Goal: Task Accomplishment & Management: Manage account settings

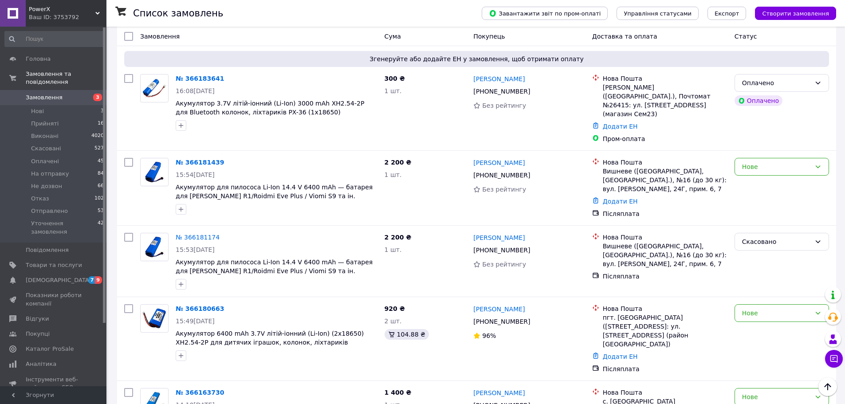
scroll to position [102, 0]
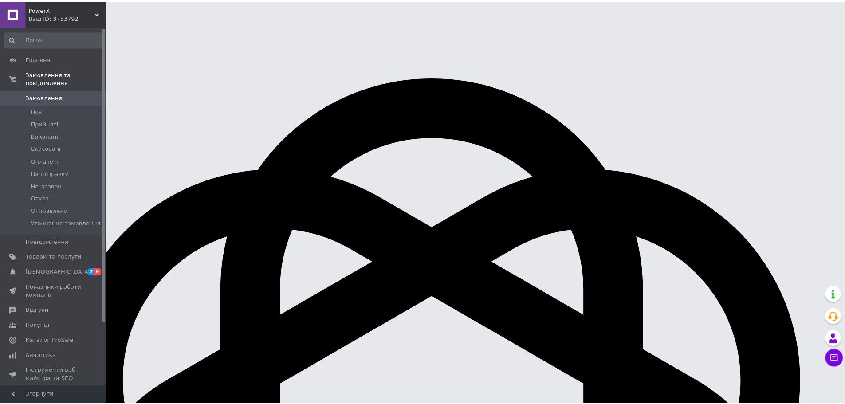
scroll to position [118, 0]
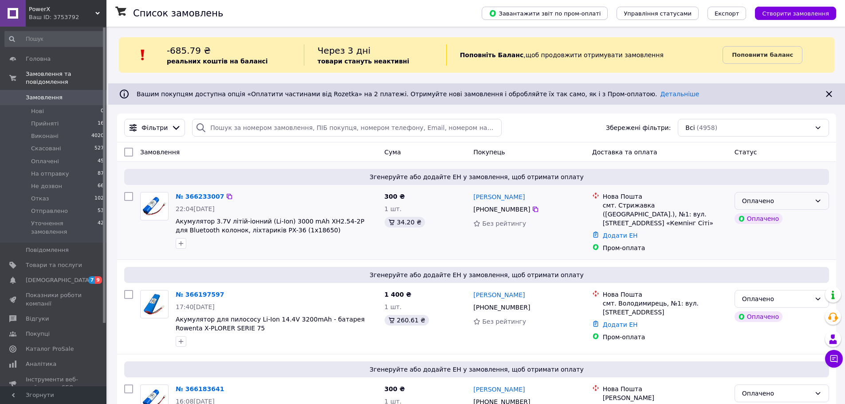
click at [782, 204] on div "Оплачено" at bounding box center [776, 201] width 69 height 10
click at [774, 264] on li "На отправку" at bounding box center [782, 268] width 94 height 16
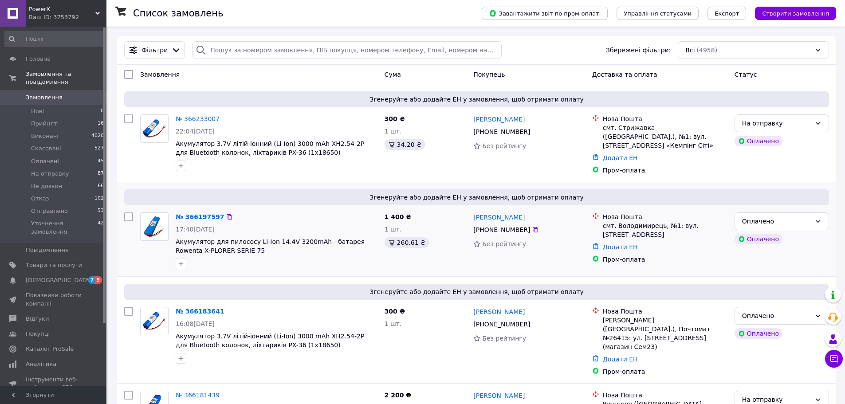
scroll to position [133, 0]
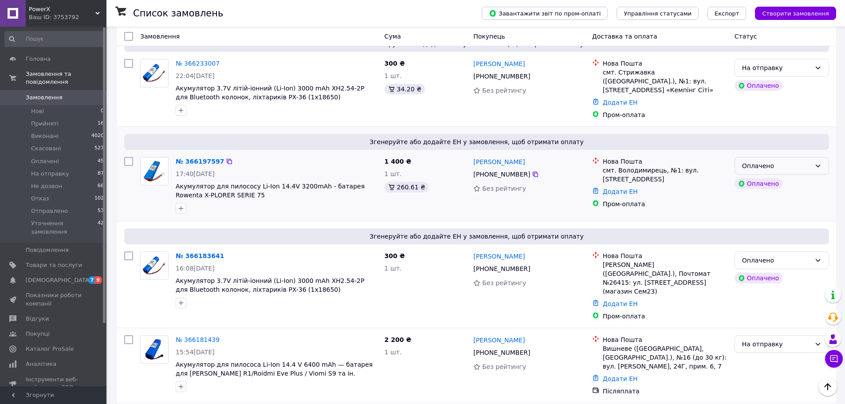
click at [790, 165] on div "Оплачено" at bounding box center [776, 166] width 69 height 10
click at [779, 230] on li "На отправку" at bounding box center [782, 230] width 94 height 16
click at [781, 258] on div "Оплачено" at bounding box center [776, 260] width 69 height 10
click at [771, 324] on li "На отправку" at bounding box center [782, 324] width 94 height 16
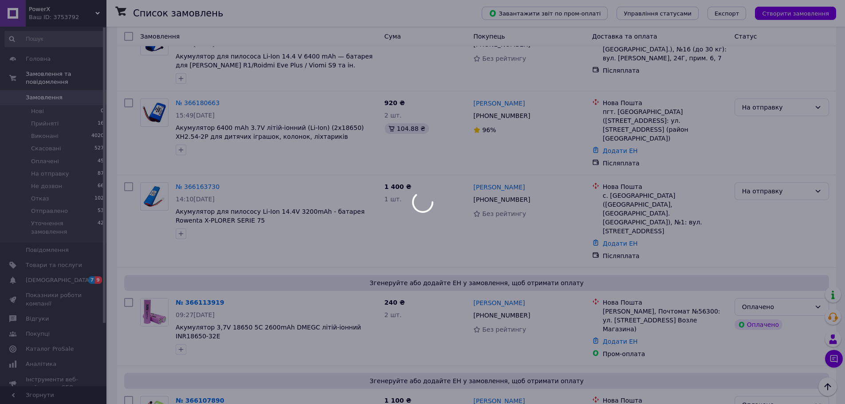
scroll to position [532, 0]
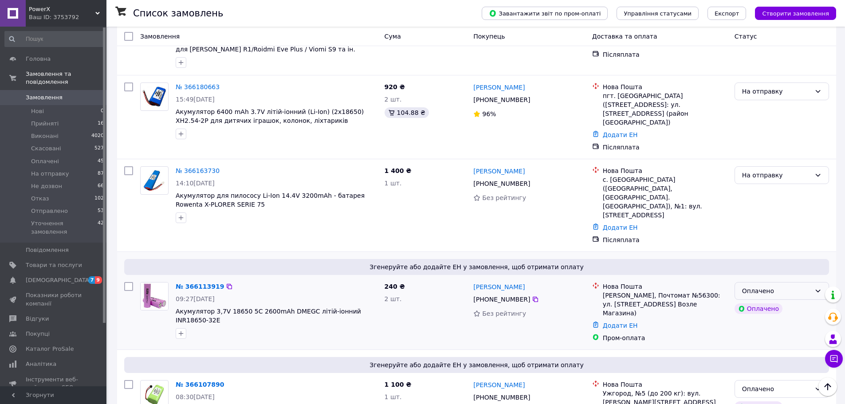
click at [786, 286] on div "Оплачено" at bounding box center [776, 291] width 69 height 10
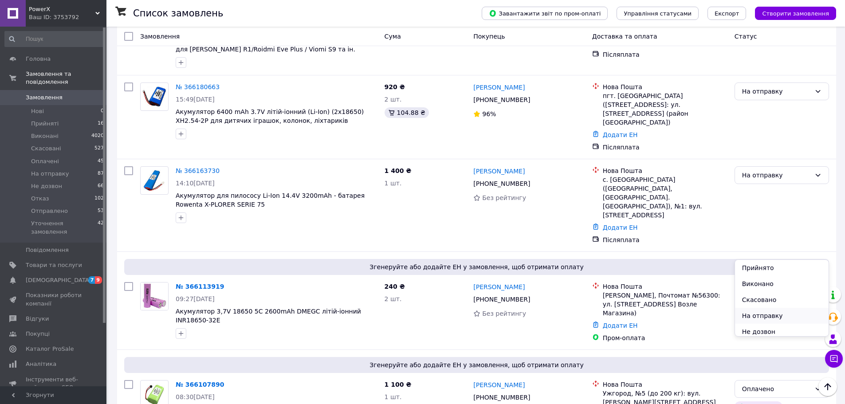
click at [774, 313] on li "На отправку" at bounding box center [782, 316] width 94 height 16
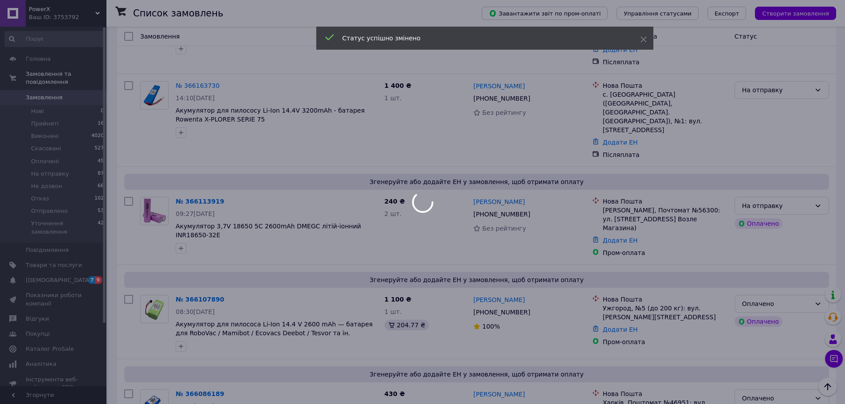
scroll to position [621, 0]
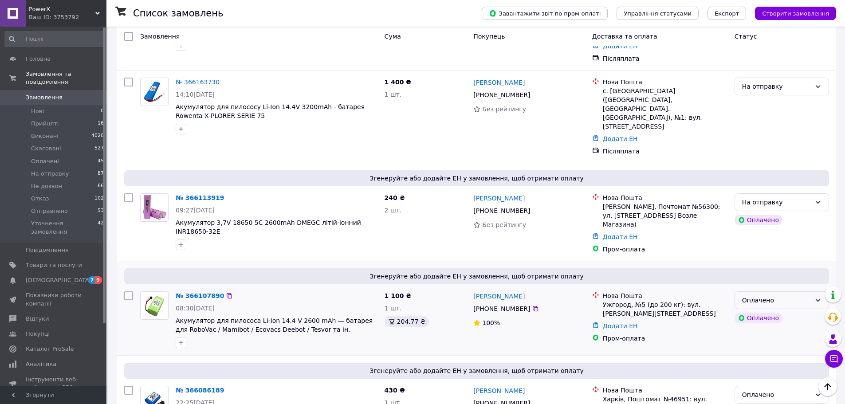
click at [779, 295] on div "Оплачено" at bounding box center [776, 300] width 69 height 10
click at [779, 322] on li "На отправку" at bounding box center [782, 321] width 94 height 16
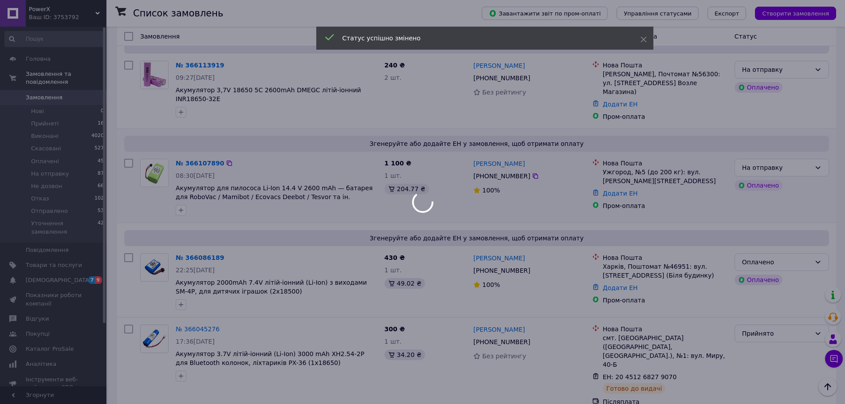
scroll to position [754, 0]
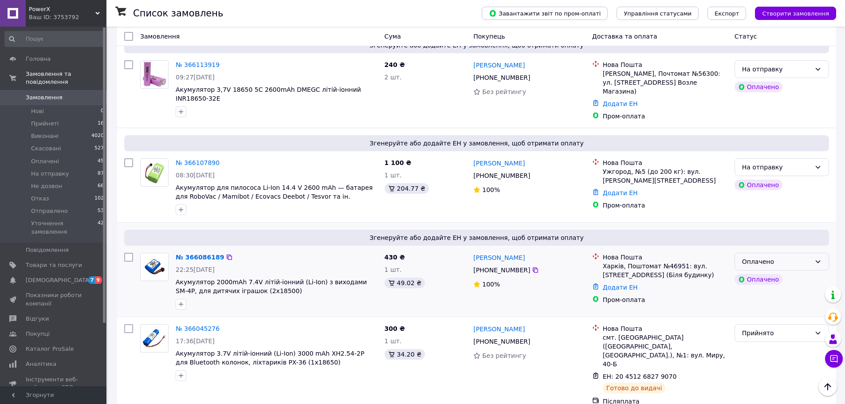
click at [786, 257] on div "Оплачено" at bounding box center [776, 262] width 69 height 10
click at [778, 278] on li "На отправку" at bounding box center [782, 283] width 94 height 16
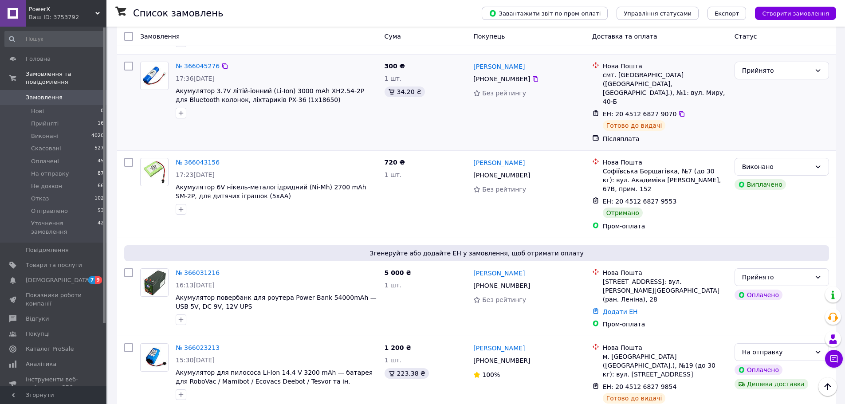
scroll to position [1020, 0]
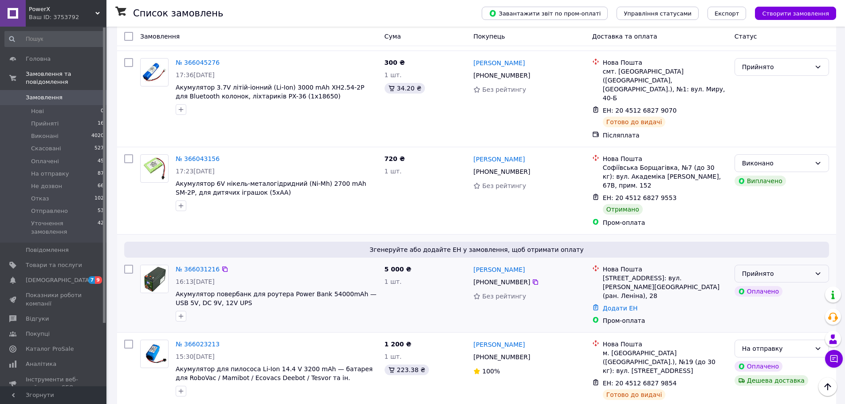
click at [787, 269] on div "Прийнято" at bounding box center [776, 274] width 69 height 10
click at [785, 275] on li "На отправку" at bounding box center [782, 277] width 94 height 16
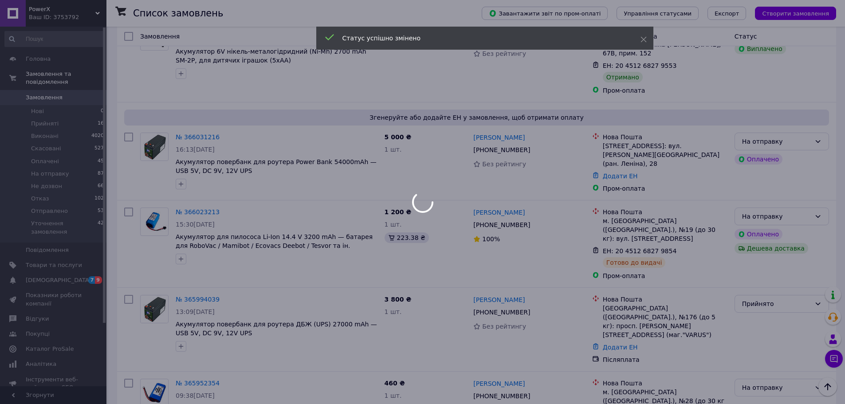
scroll to position [1153, 0]
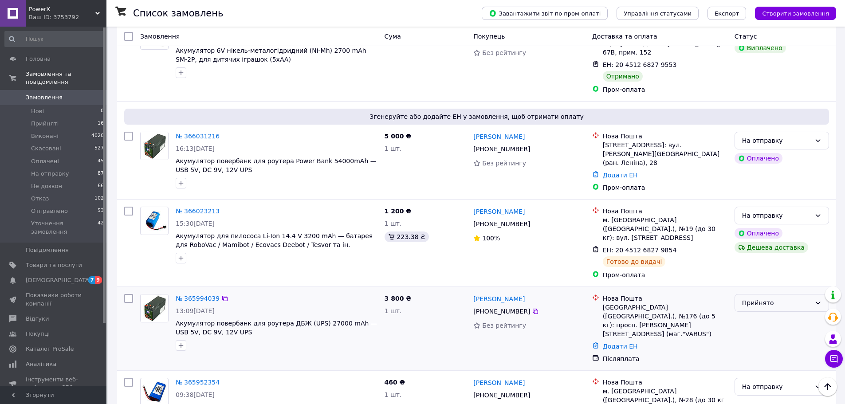
click at [764, 298] on div "Прийнято" at bounding box center [776, 303] width 69 height 10
click at [768, 293] on li "На отправку" at bounding box center [782, 294] width 94 height 16
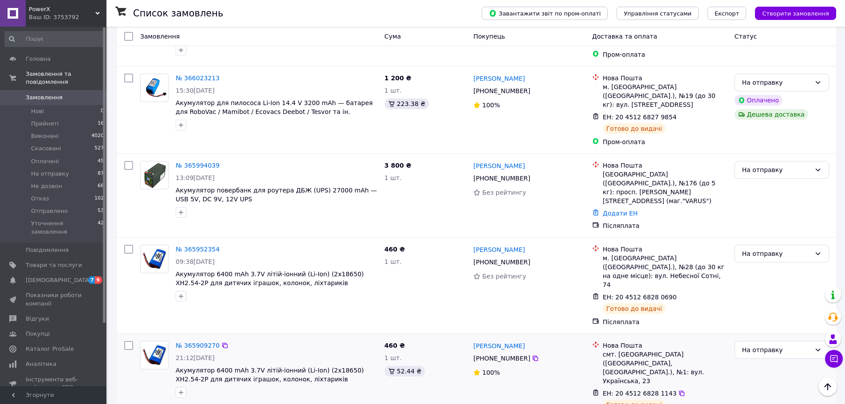
scroll to position [1197, 0]
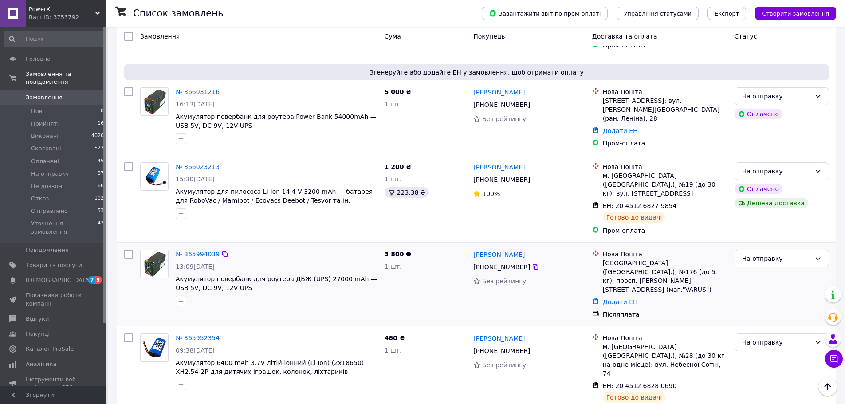
click at [200, 250] on link "№ 365994039" at bounding box center [198, 253] width 44 height 7
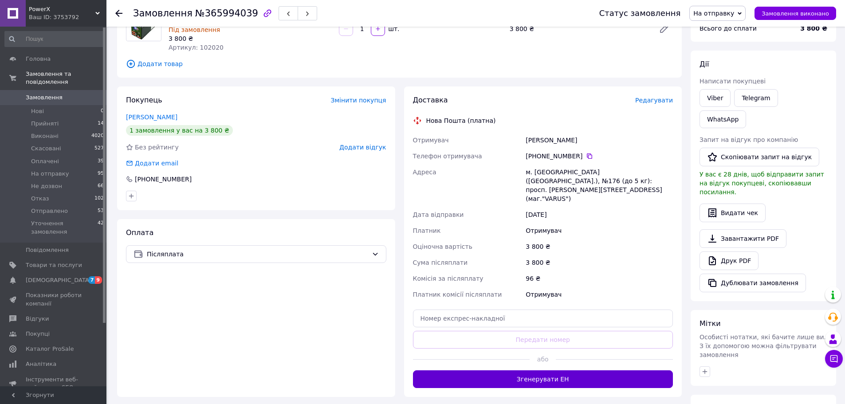
scroll to position [133, 0]
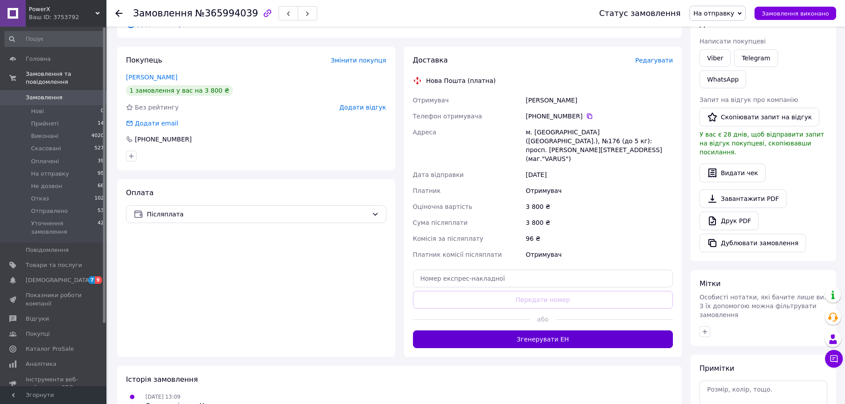
click at [549, 330] on button "Згенерувати ЕН" at bounding box center [543, 339] width 260 height 18
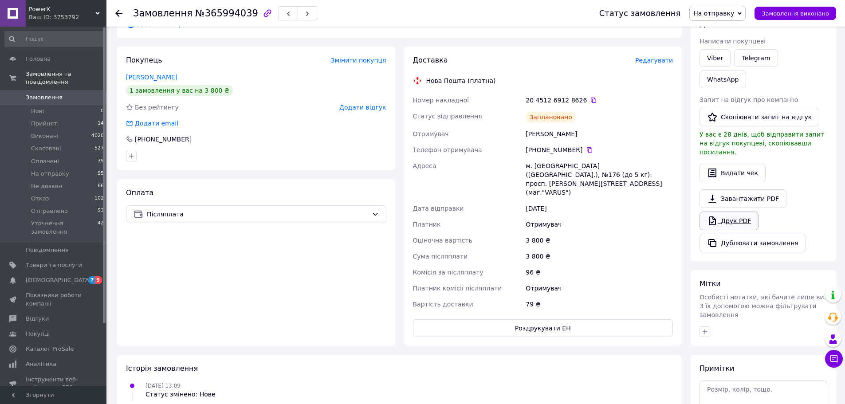
click at [740, 211] on link "Друк PDF" at bounding box center [728, 220] width 59 height 19
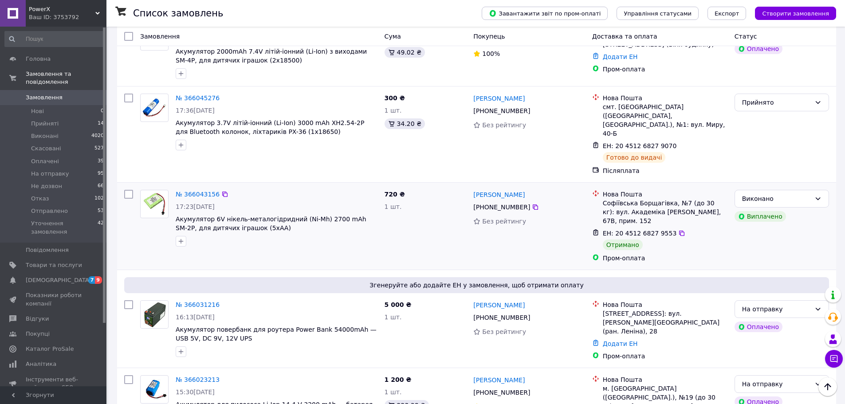
scroll to position [1020, 0]
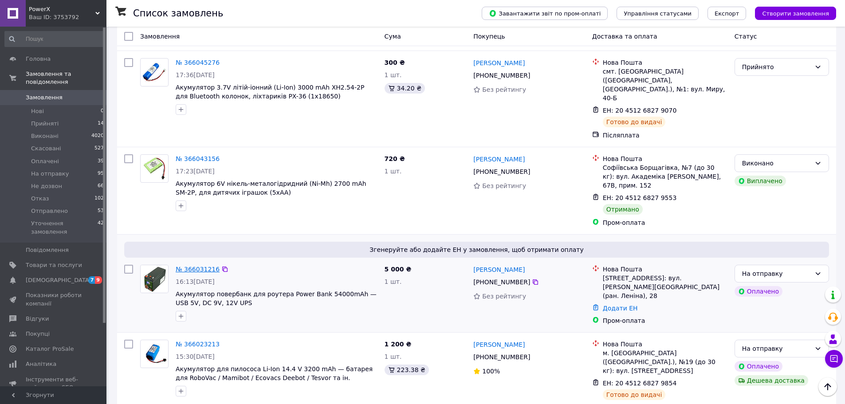
click at [203, 266] on link "№ 366031216" at bounding box center [198, 269] width 44 height 7
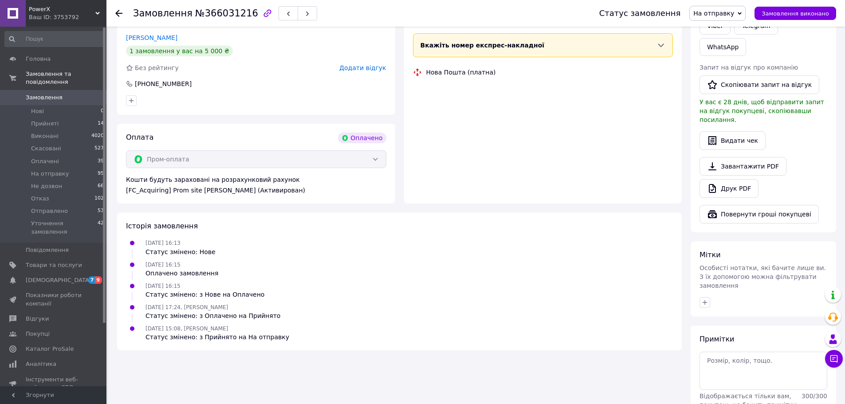
scroll to position [410, 0]
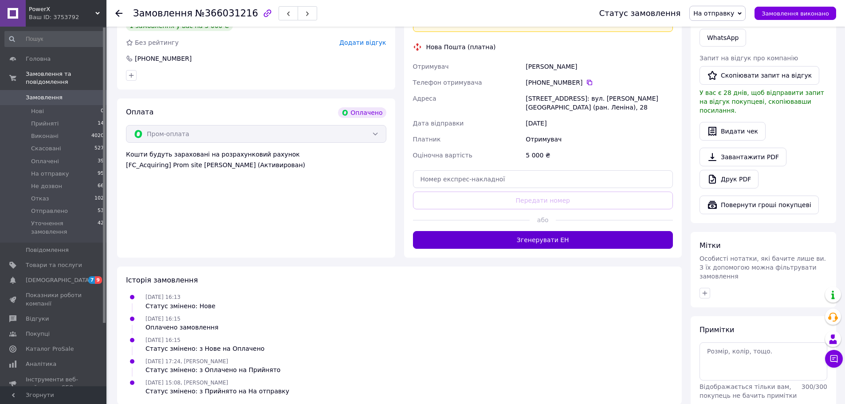
click at [541, 231] on button "Згенерувати ЕН" at bounding box center [543, 240] width 260 height 18
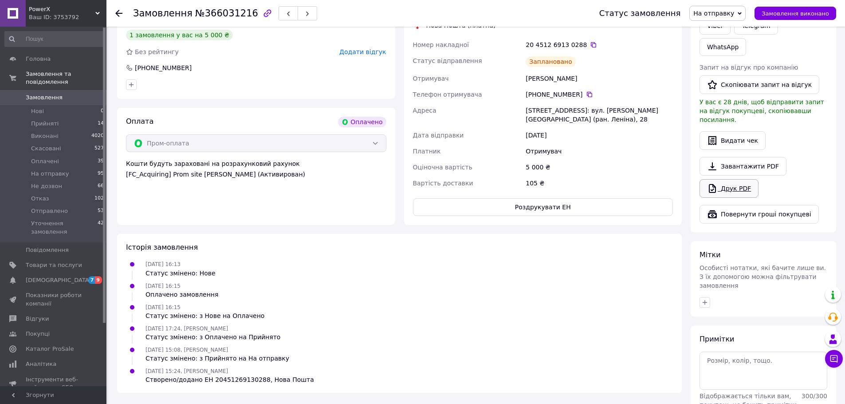
click at [732, 179] on link "Друк PDF" at bounding box center [728, 188] width 59 height 19
click at [41, 94] on span "Замовлення" at bounding box center [44, 98] width 37 height 8
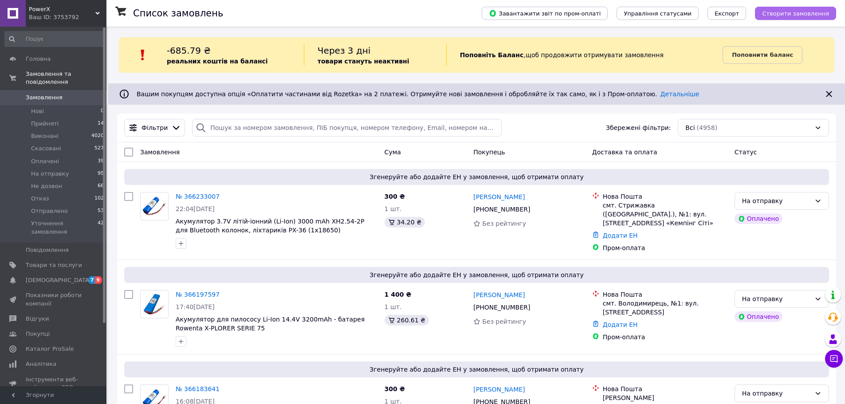
click at [795, 11] on span "Створити замовлення" at bounding box center [795, 13] width 67 height 7
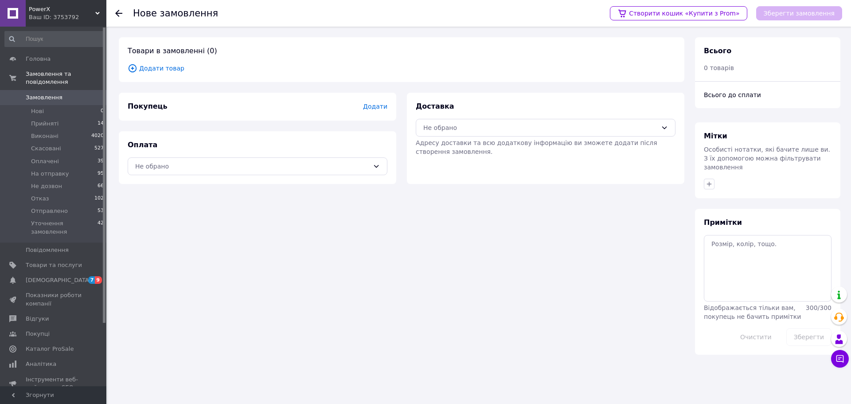
click at [173, 68] on span "Додати товар" at bounding box center [402, 68] width 548 height 10
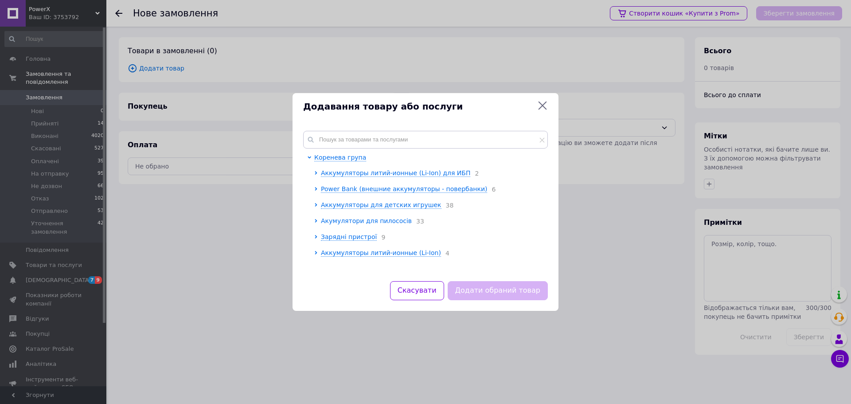
click at [317, 221] on icon at bounding box center [316, 221] width 4 height 4
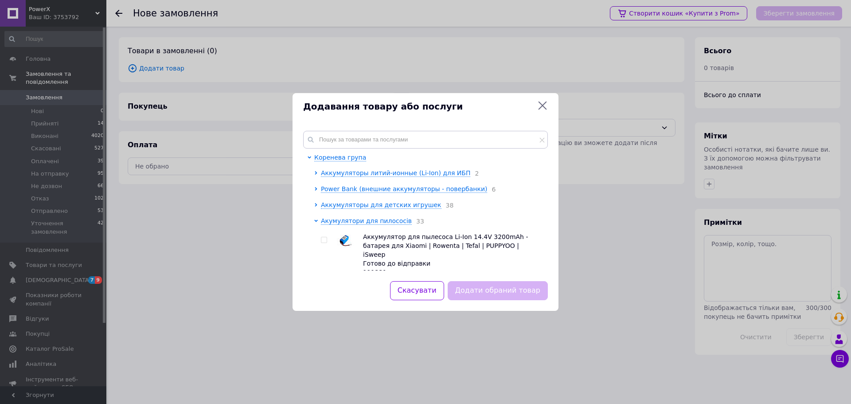
click at [322, 241] on input "checkbox" at bounding box center [324, 240] width 6 height 6
checkbox input "true"
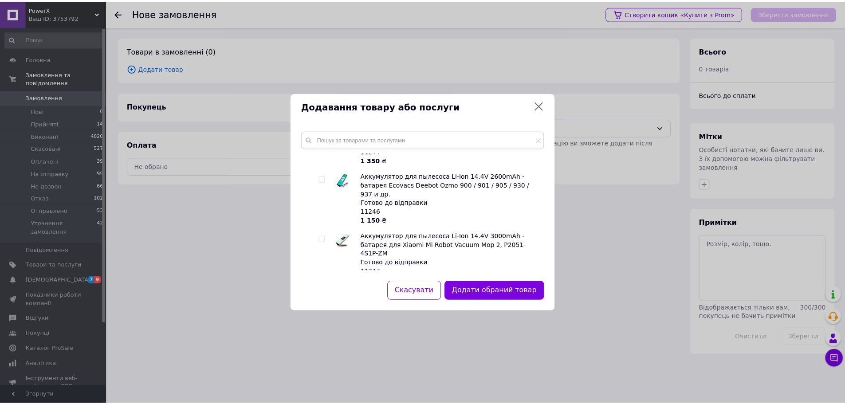
scroll to position [1495, 0]
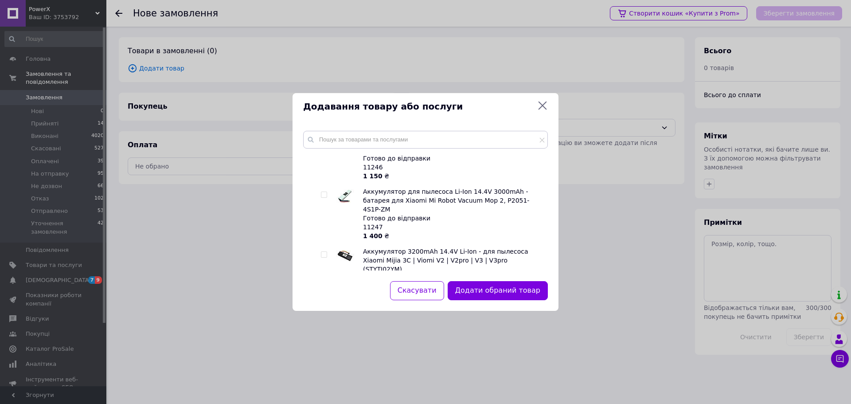
click at [324, 372] on input "checkbox" at bounding box center [324, 375] width 6 height 6
checkbox input "true"
click at [508, 283] on button "Додати обрані товари" at bounding box center [499, 290] width 98 height 19
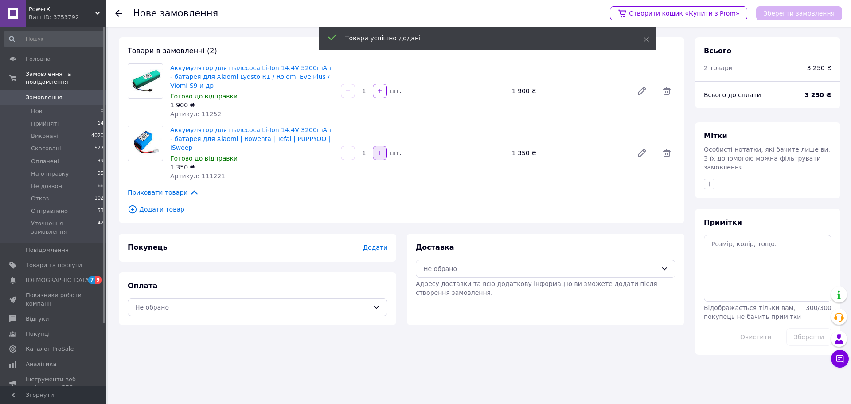
click at [379, 151] on icon "button" at bounding box center [380, 153] width 6 height 6
type input "2"
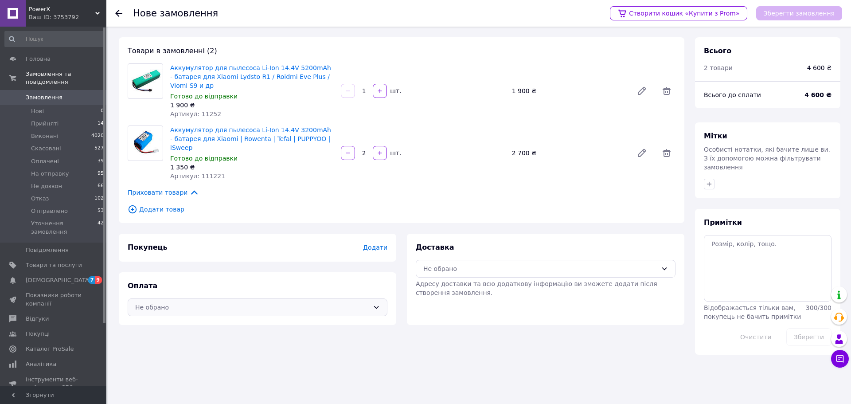
click at [315, 302] on div "Не обрано" at bounding box center [252, 307] width 234 height 10
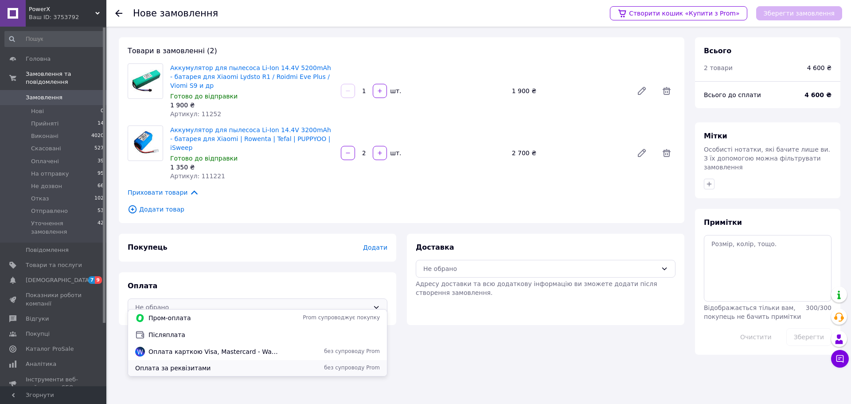
click at [228, 365] on span "Оплата за реквізитами" at bounding box center [207, 368] width 145 height 9
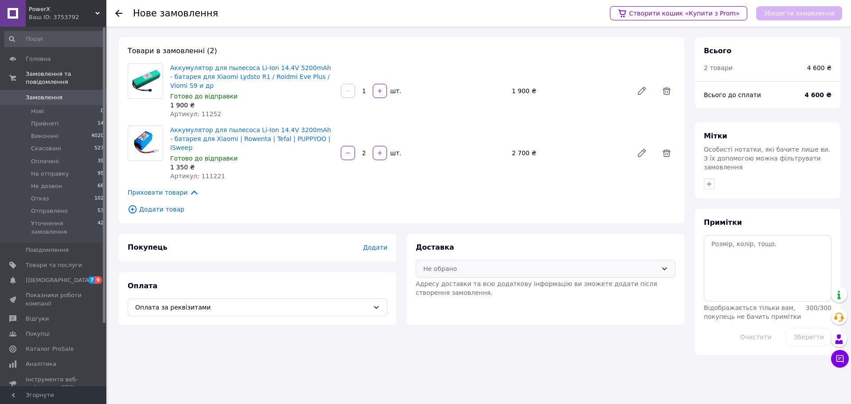
click at [492, 264] on div "Не обрано" at bounding box center [540, 269] width 234 height 10
click at [485, 281] on span "Нова Пошта (платна)" at bounding box center [552, 279] width 231 height 9
click at [379, 244] on span "Додати" at bounding box center [375, 247] width 24 height 7
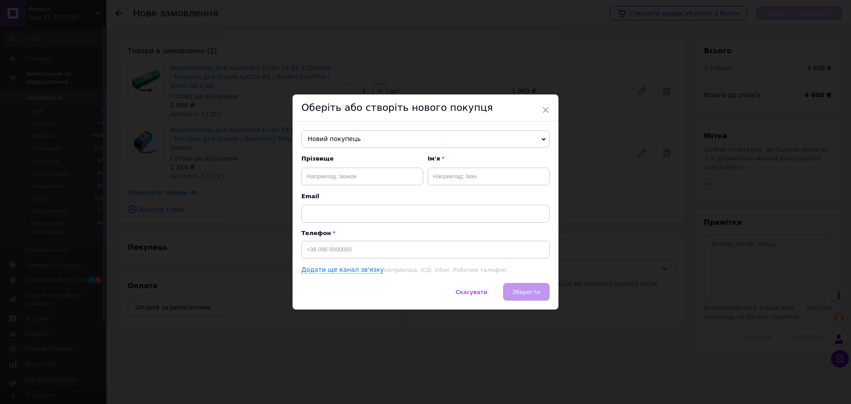
click at [360, 137] on span "Новий покупець" at bounding box center [425, 139] width 248 height 18
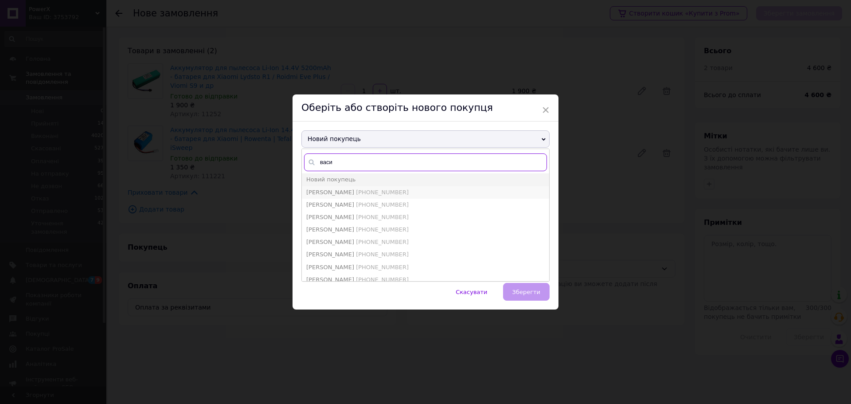
type input "васи"
click at [364, 190] on span "[PHONE_NUMBER]" at bounding box center [382, 192] width 53 height 7
type input "[PERSON_NAME]"
type input "[PHONE_NUMBER]"
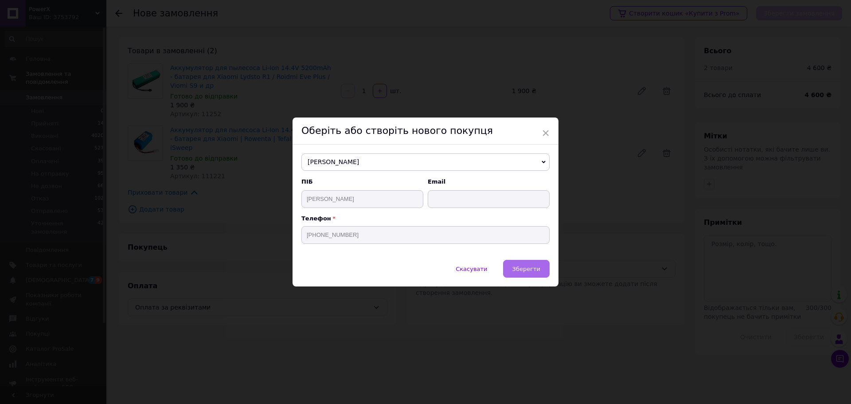
click at [530, 268] on span "Зберегти" at bounding box center [527, 269] width 28 height 7
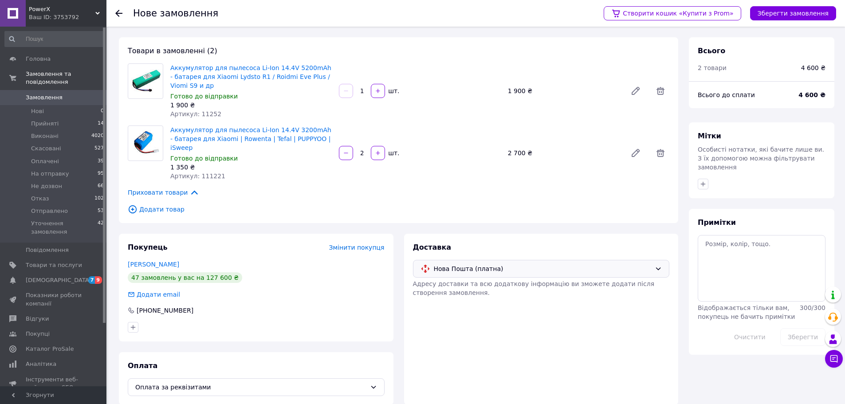
click at [520, 264] on span "Нова Пошта (платна)" at bounding box center [543, 269] width 218 height 10
click at [634, 243] on div "Доставка Нова Пошта (платна) Адресу доставки та всю додаткову інформацію ви змо…" at bounding box center [541, 270] width 257 height 55
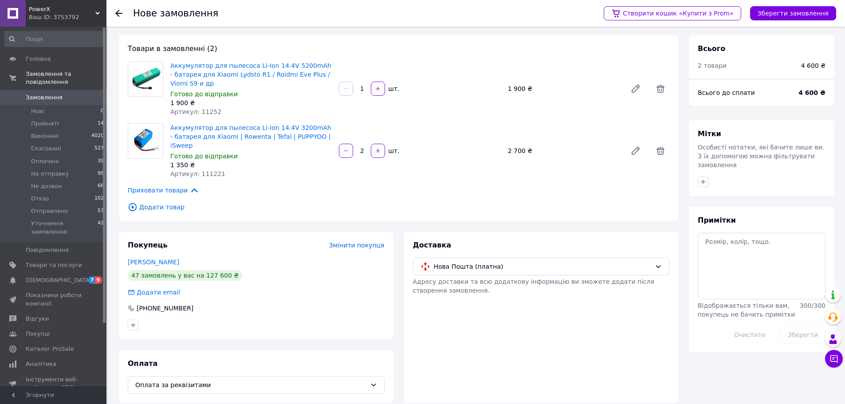
scroll to position [3, 0]
click at [795, 13] on button "Зберегти замовлення" at bounding box center [793, 13] width 86 height 14
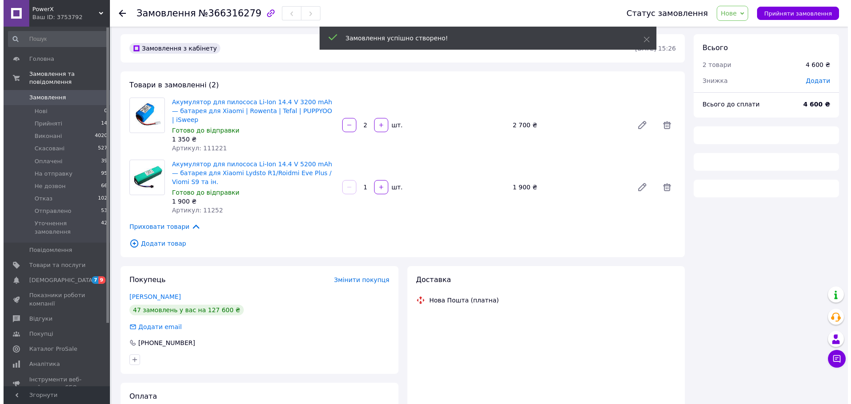
scroll to position [3, 0]
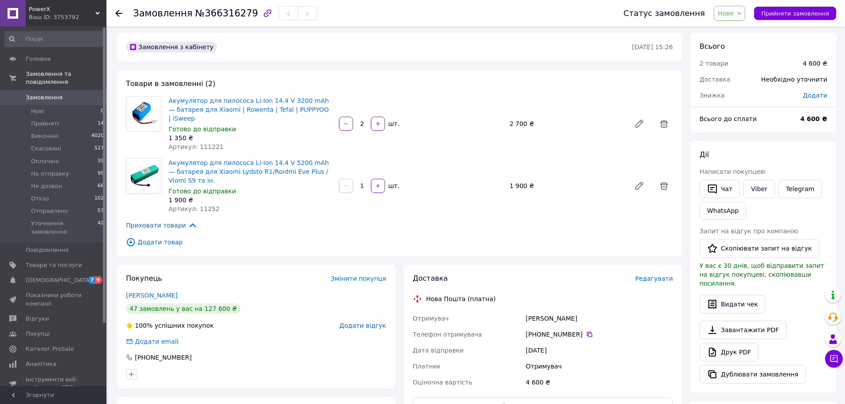
click at [654, 275] on span "Редагувати" at bounding box center [654, 278] width 38 height 7
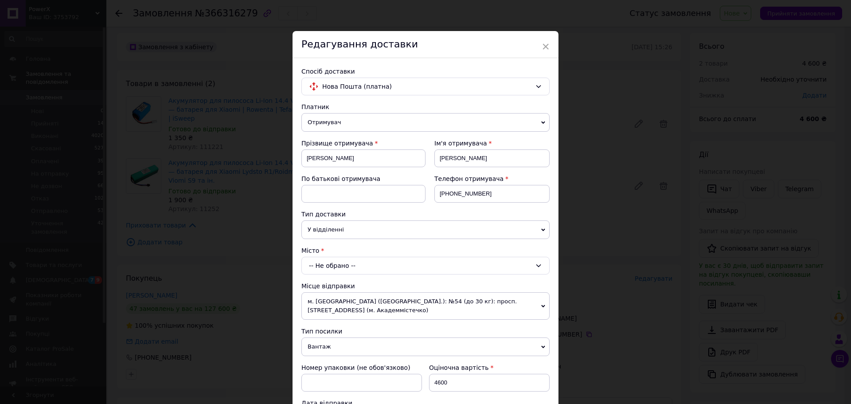
click at [398, 265] on div "-- Не обрано --" at bounding box center [425, 266] width 248 height 18
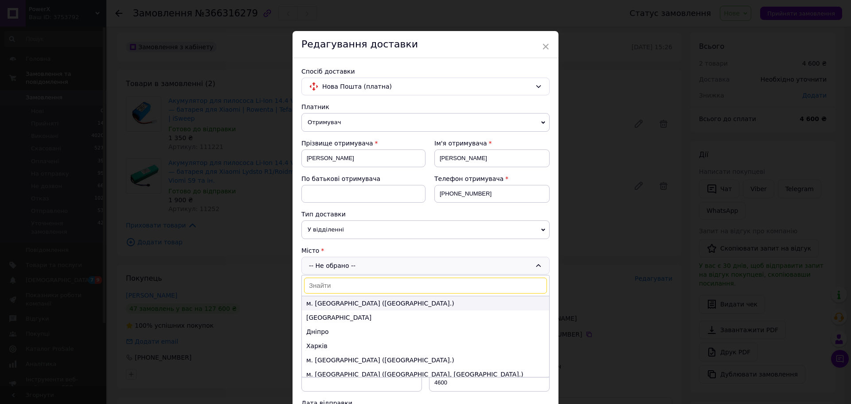
click at [355, 300] on li "м. [GEOGRAPHIC_DATA] ([GEOGRAPHIC_DATA].)" at bounding box center [425, 303] width 247 height 14
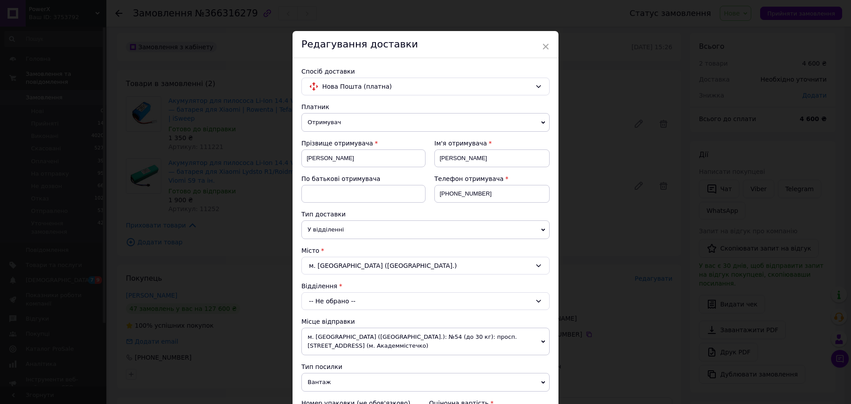
click at [354, 303] on div "-- Не обрано --" at bounding box center [425, 301] width 248 height 18
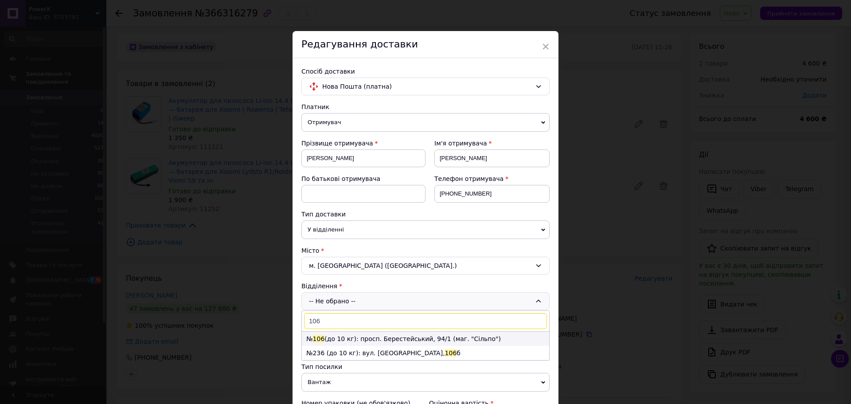
type input "106"
click at [377, 336] on li "№ 106 (до 10 кг): просп. Берестейський, 94/1 (маг. "Сільпо")" at bounding box center [425, 339] width 247 height 14
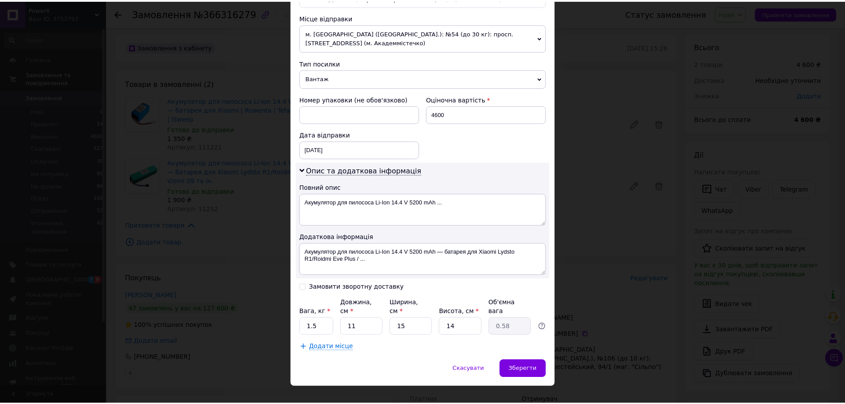
scroll to position [309, 0]
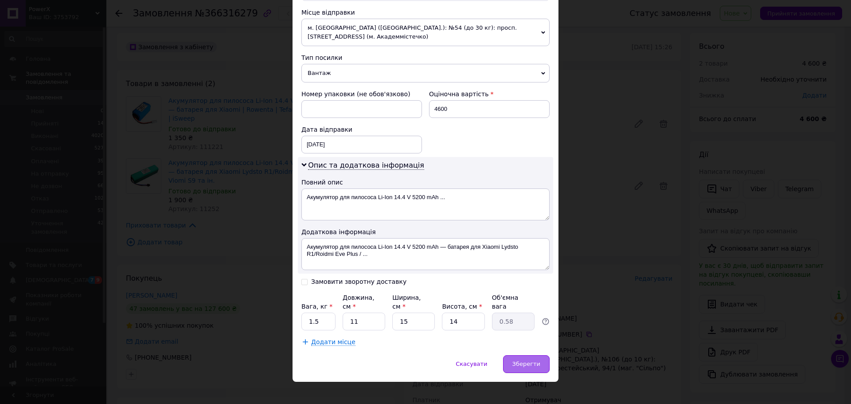
click at [533, 360] on span "Зберегти" at bounding box center [527, 363] width 28 height 7
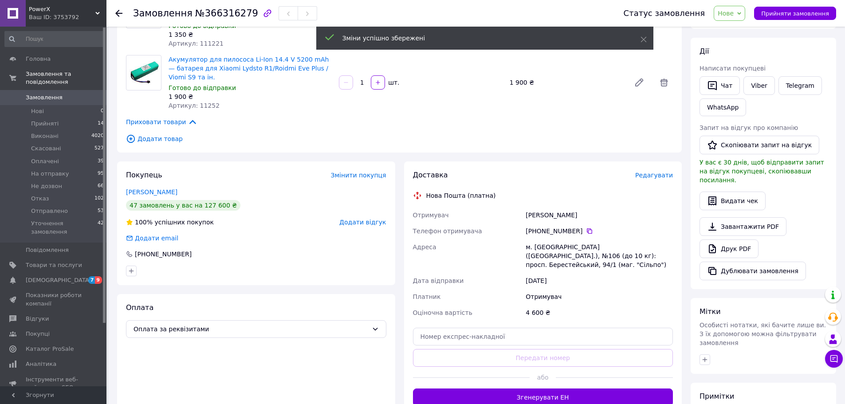
scroll to position [136, 0]
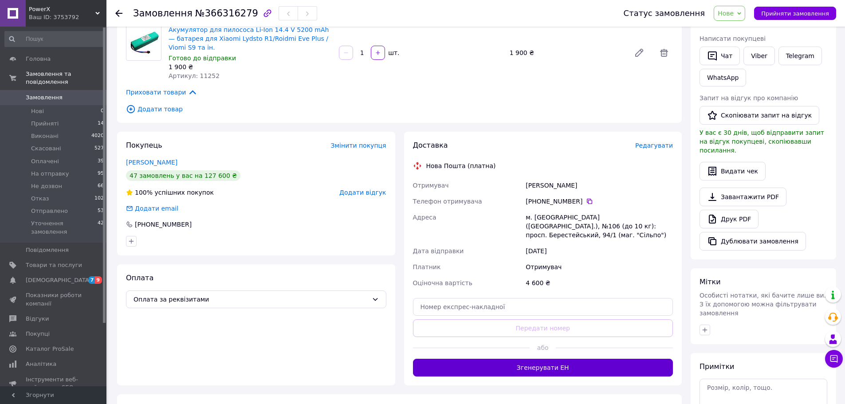
click at [552, 359] on button "Згенерувати ЕН" at bounding box center [543, 368] width 260 height 18
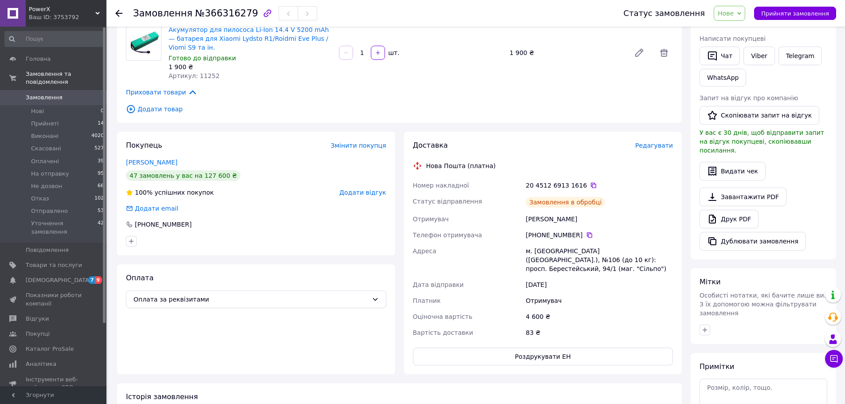
click at [733, 16] on span "Нове" at bounding box center [725, 13] width 16 height 7
click at [743, 84] on li "На отправку" at bounding box center [753, 84] width 79 height 13
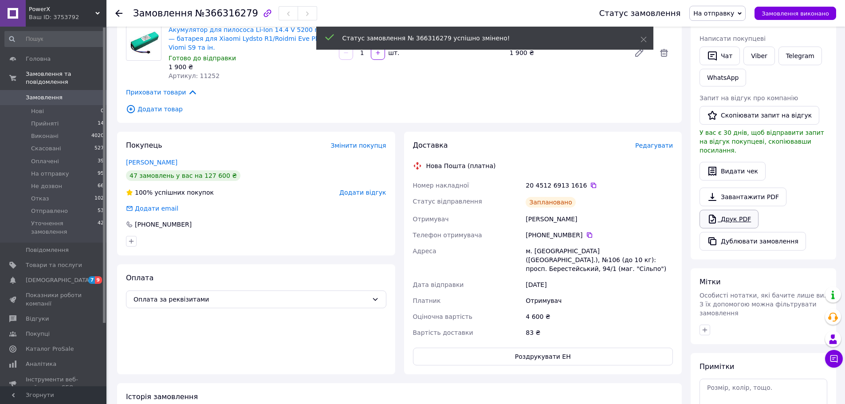
click at [736, 212] on link "Друк PDF" at bounding box center [728, 219] width 59 height 19
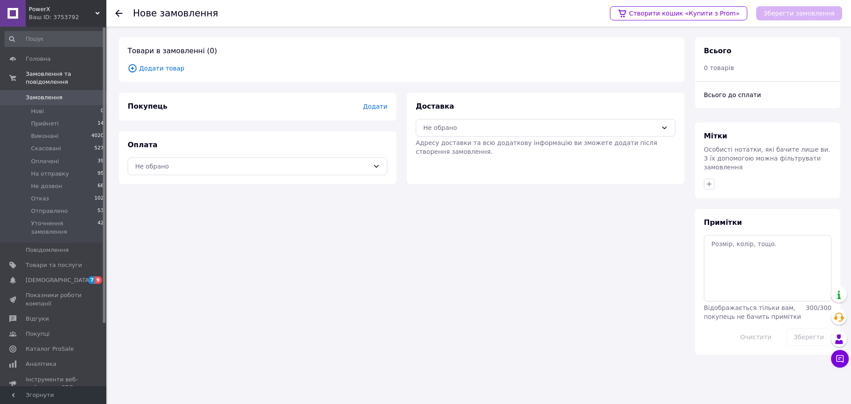
click at [50, 94] on span "Замовлення" at bounding box center [44, 98] width 37 height 8
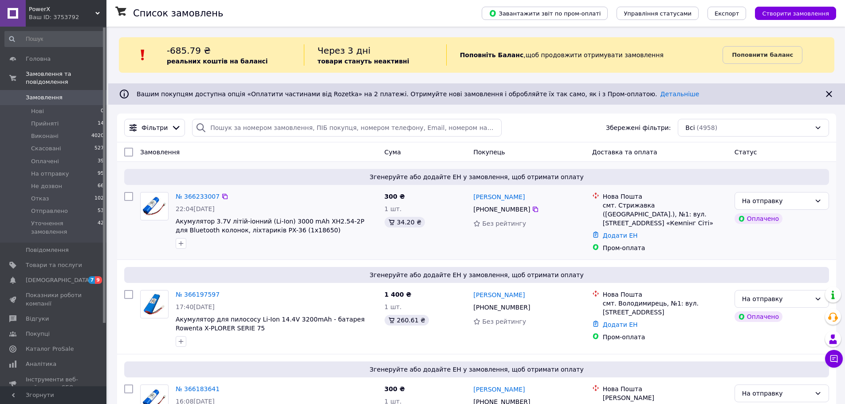
scroll to position [44, 0]
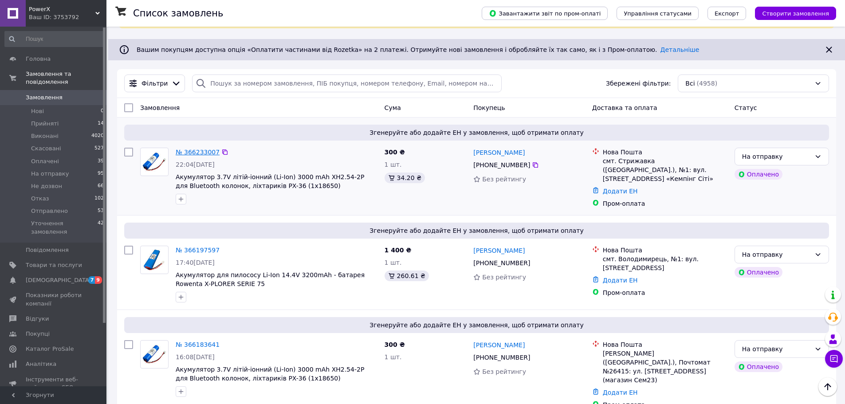
click at [202, 154] on link "№ 366233007" at bounding box center [198, 152] width 44 height 7
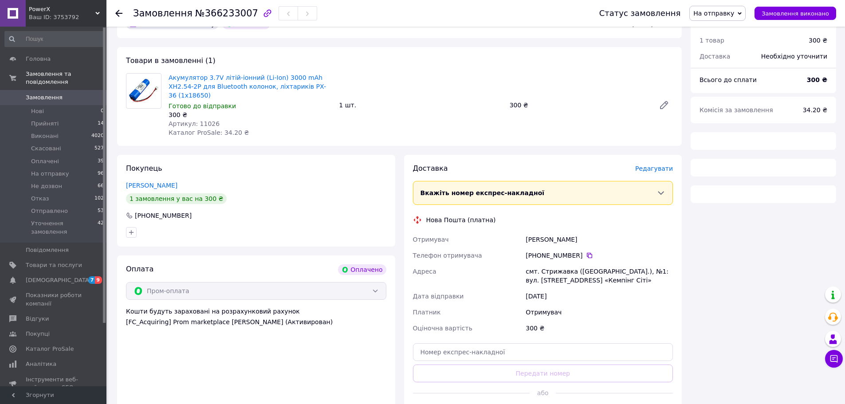
scroll to position [299, 0]
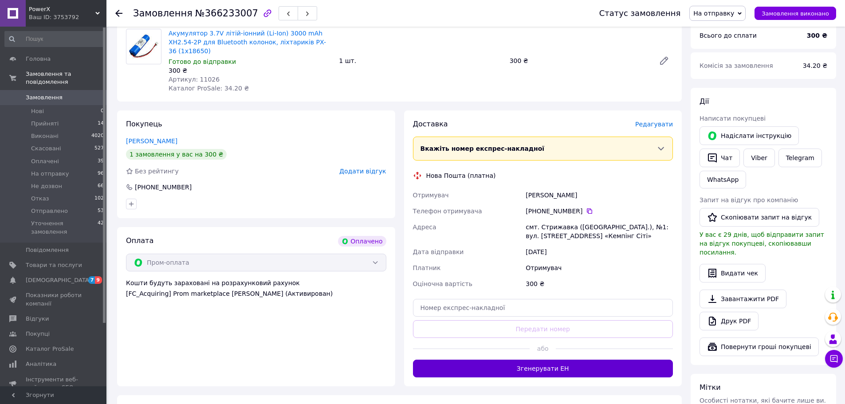
click at [545, 360] on button "Згенерувати ЕН" at bounding box center [543, 369] width 260 height 18
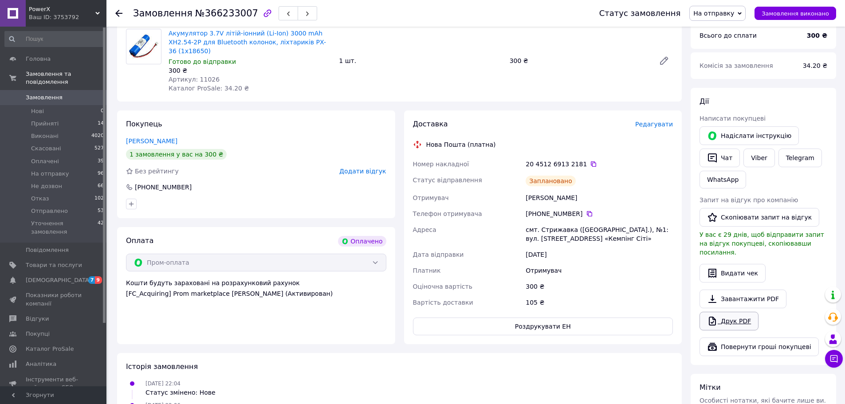
click at [727, 312] on link "Друк PDF" at bounding box center [728, 321] width 59 height 19
click at [45, 94] on span "Замовлення" at bounding box center [44, 98] width 37 height 8
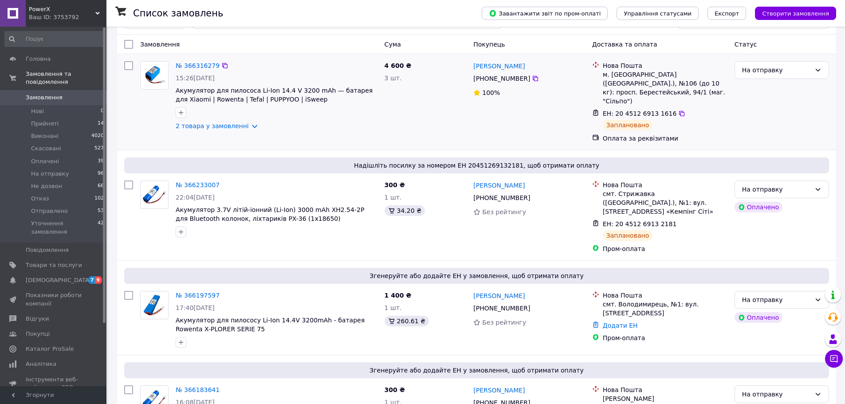
scroll to position [133, 0]
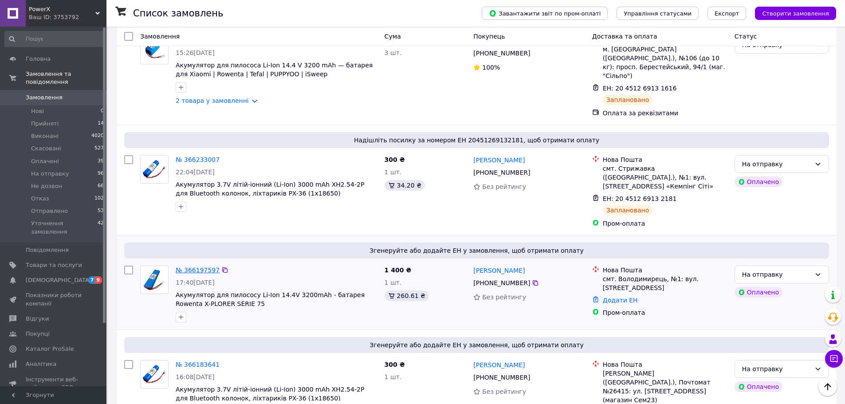
click at [205, 266] on link "№ 366197597" at bounding box center [198, 269] width 44 height 7
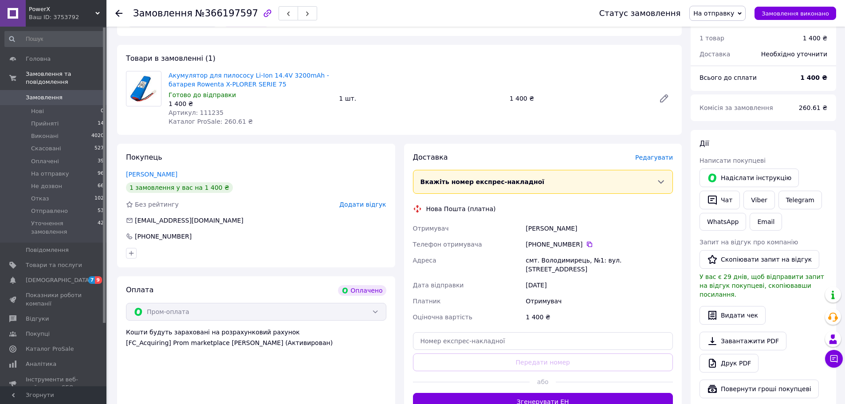
scroll to position [310, 0]
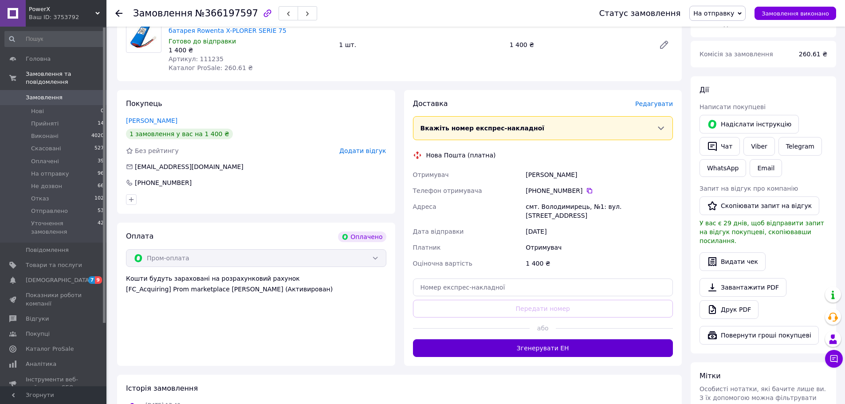
click at [544, 339] on button "Згенерувати ЕН" at bounding box center [543, 348] width 260 height 18
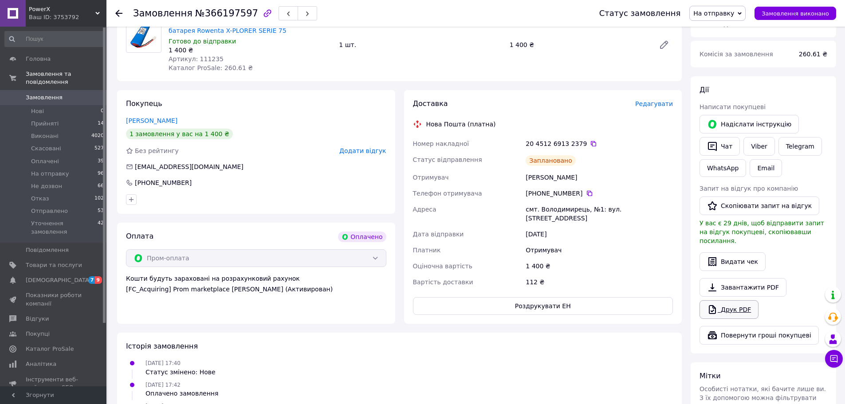
click at [736, 300] on link "Друк PDF" at bounding box center [728, 309] width 59 height 19
click at [42, 94] on span "Замовлення" at bounding box center [44, 98] width 37 height 8
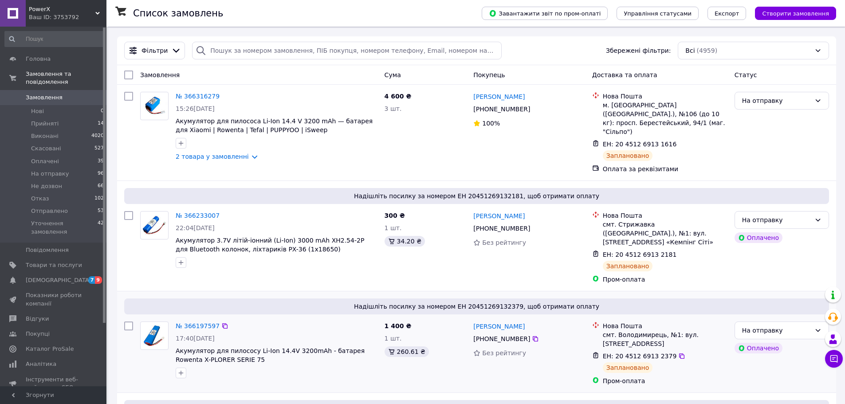
scroll to position [177, 0]
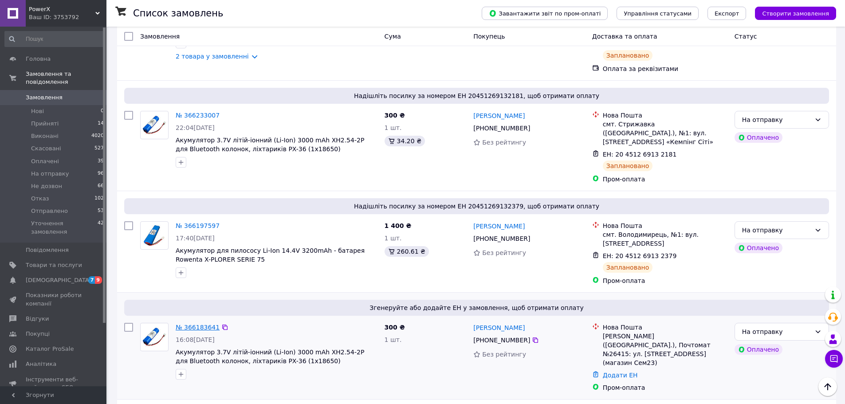
click at [198, 324] on link "№ 366183641" at bounding box center [198, 327] width 44 height 7
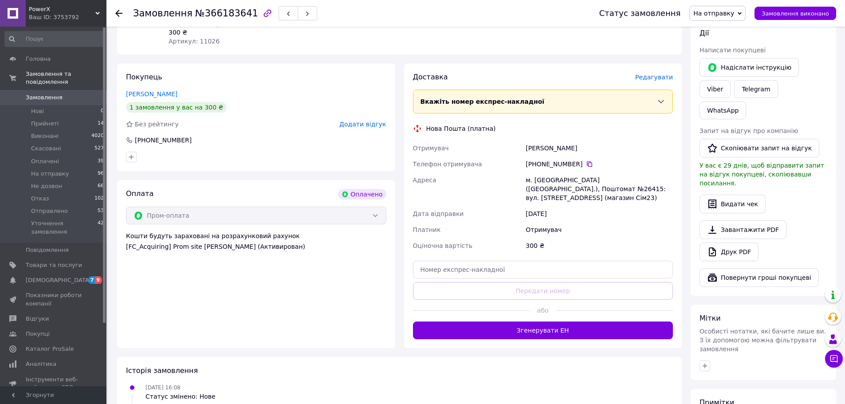
scroll to position [355, 0]
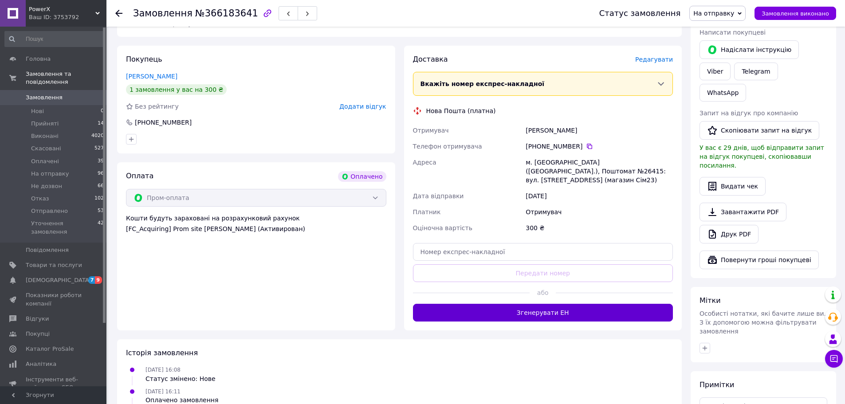
click at [552, 304] on button "Згенерувати ЕН" at bounding box center [543, 313] width 260 height 18
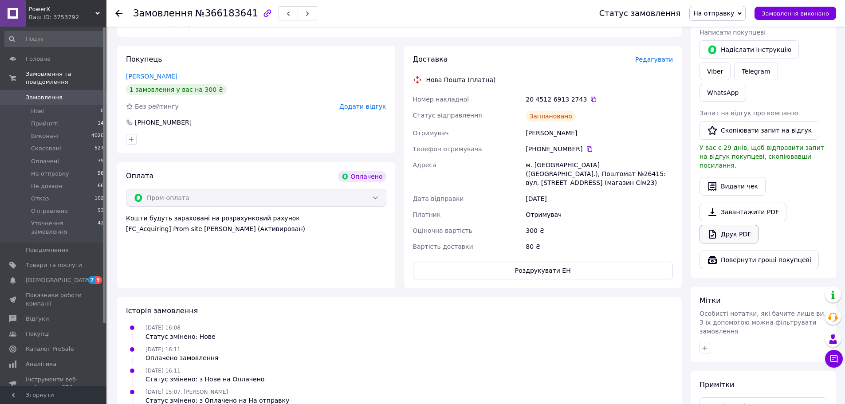
click at [737, 225] on link "Друк PDF" at bounding box center [728, 234] width 59 height 19
click at [39, 94] on span "Замовлення" at bounding box center [44, 98] width 37 height 8
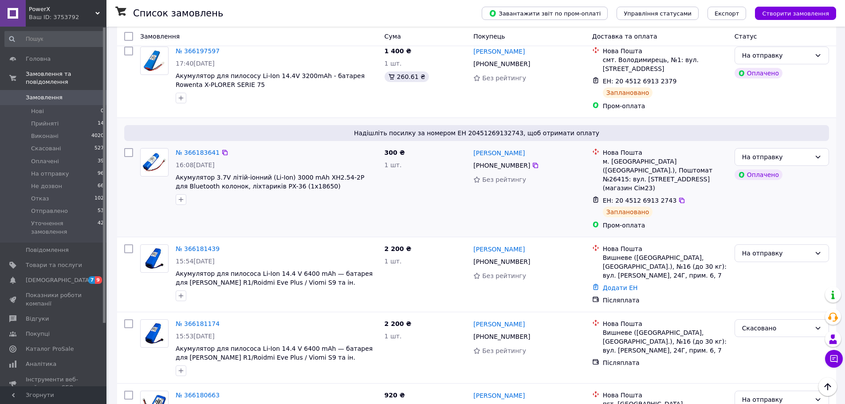
scroll to position [399, 0]
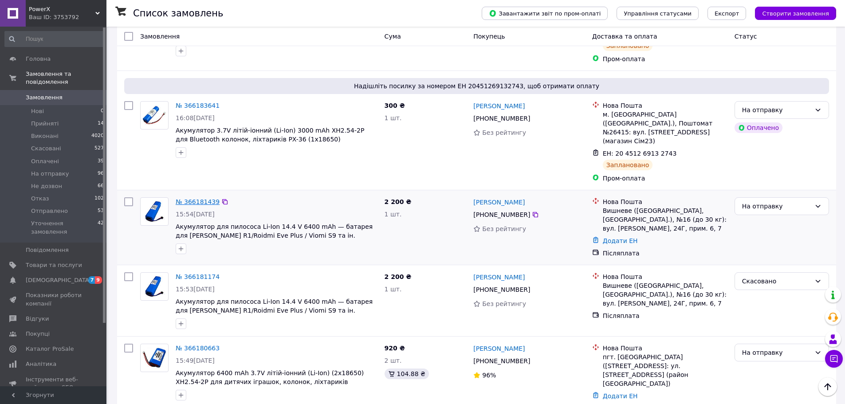
click at [198, 198] on link "№ 366181439" at bounding box center [198, 201] width 44 height 7
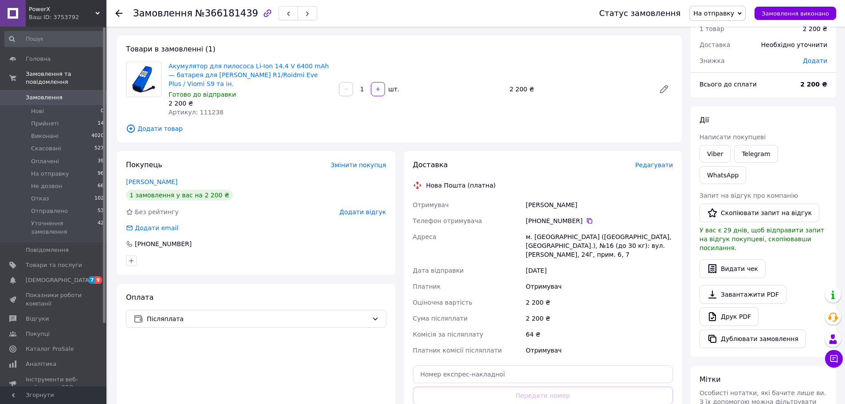
scroll to position [89, 0]
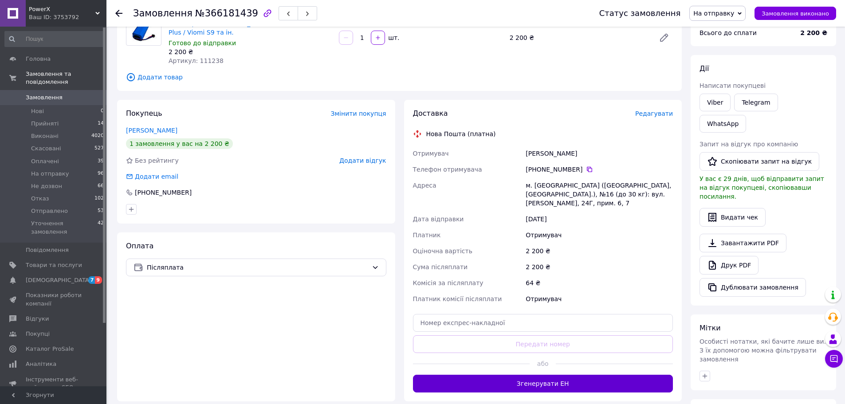
click at [555, 375] on button "Згенерувати ЕН" at bounding box center [543, 384] width 260 height 18
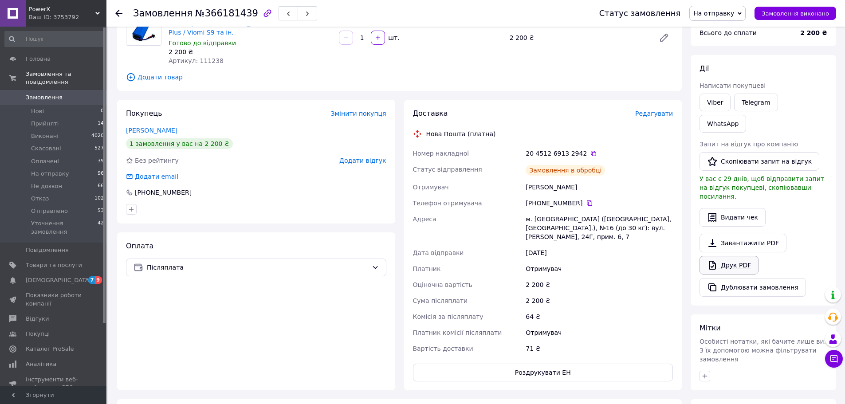
click at [740, 256] on link "Друк PDF" at bounding box center [728, 265] width 59 height 19
click at [45, 94] on span "Замовлення" at bounding box center [44, 98] width 37 height 8
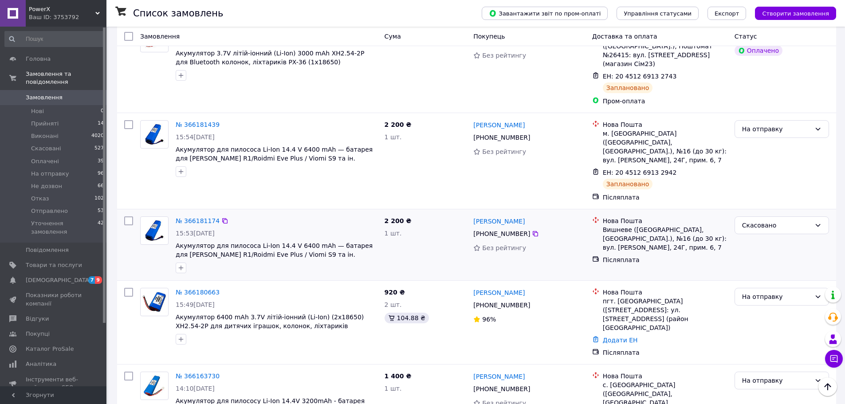
scroll to position [576, 0]
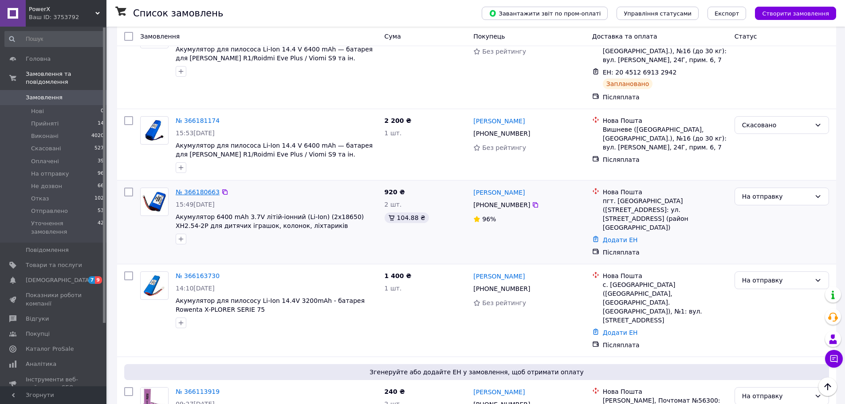
click at [202, 188] on link "№ 366180663" at bounding box center [198, 191] width 44 height 7
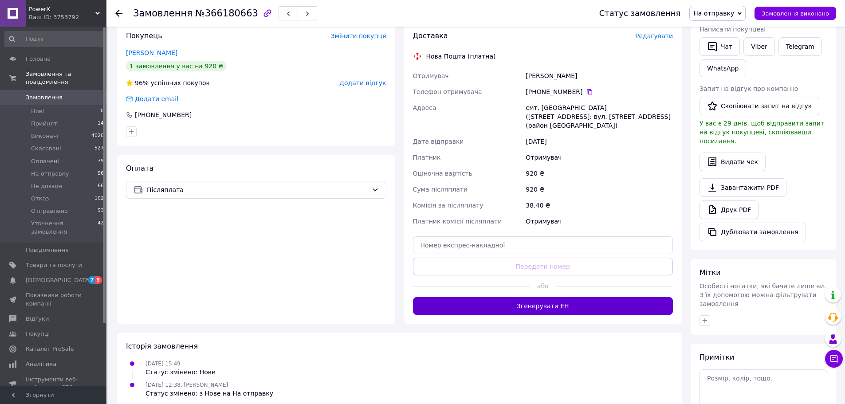
scroll to position [177, 0]
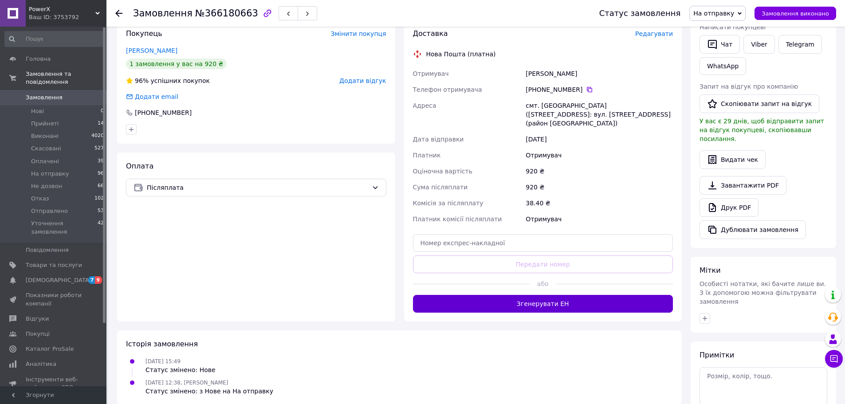
click at [551, 295] on button "Згенерувати ЕН" at bounding box center [543, 304] width 260 height 18
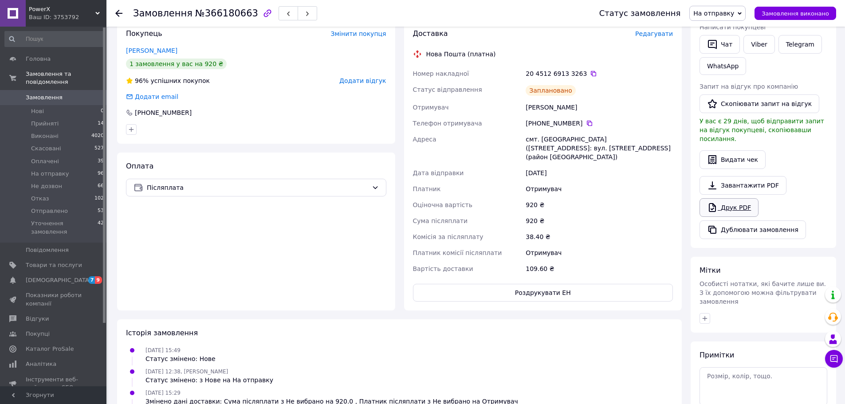
click at [732, 198] on link "Друк PDF" at bounding box center [728, 207] width 59 height 19
click at [41, 94] on span "Замовлення" at bounding box center [44, 98] width 37 height 8
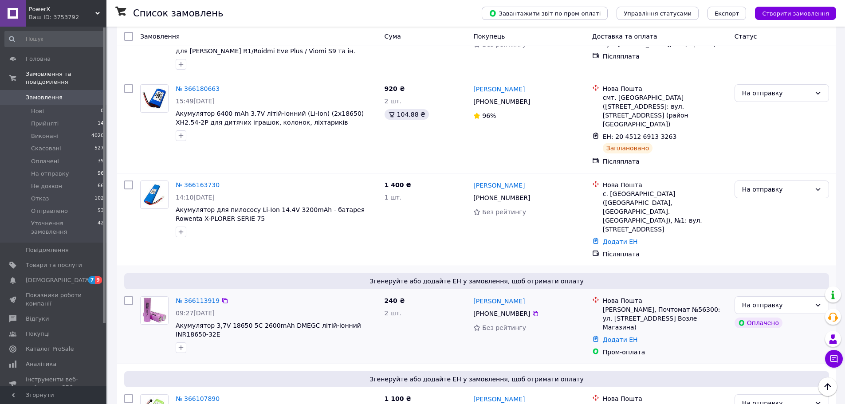
scroll to position [665, 0]
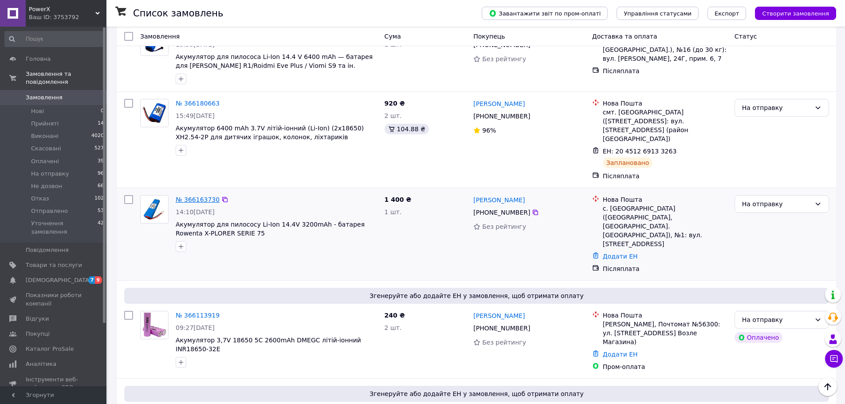
click at [199, 196] on link "№ 366163730" at bounding box center [198, 199] width 44 height 7
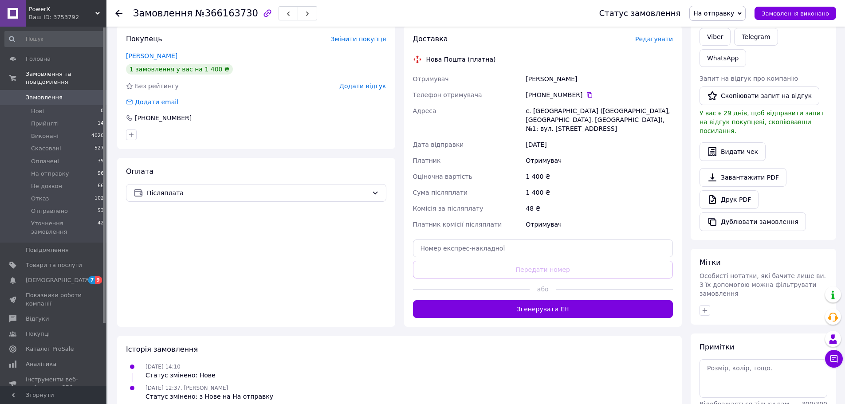
scroll to position [171, 0]
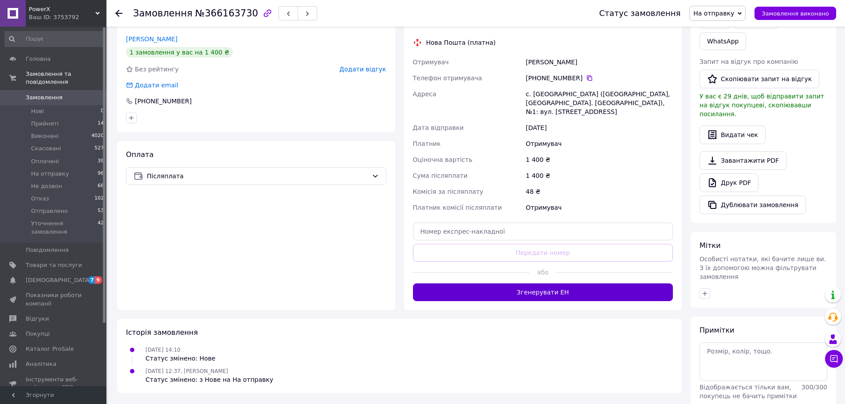
click at [555, 286] on button "Згенерувати ЕН" at bounding box center [543, 292] width 260 height 18
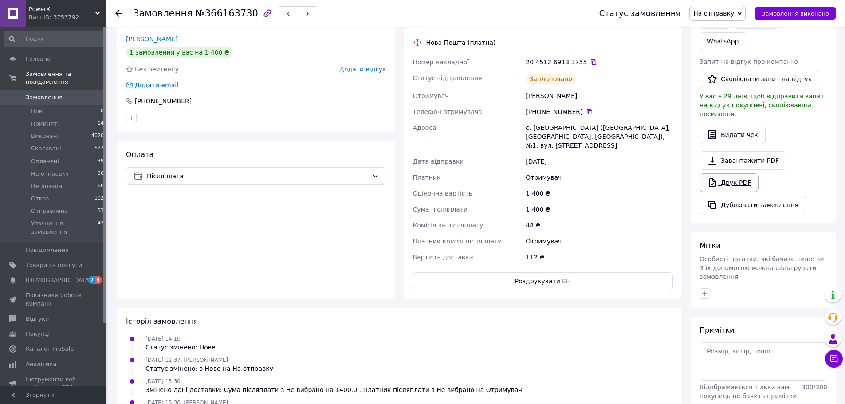
click at [733, 173] on link "Друк PDF" at bounding box center [728, 182] width 59 height 19
click at [48, 94] on span "Замовлення" at bounding box center [44, 98] width 37 height 8
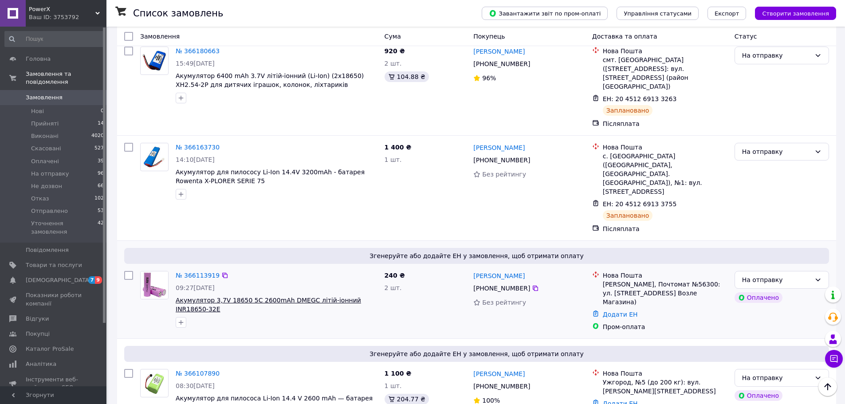
scroll to position [709, 0]
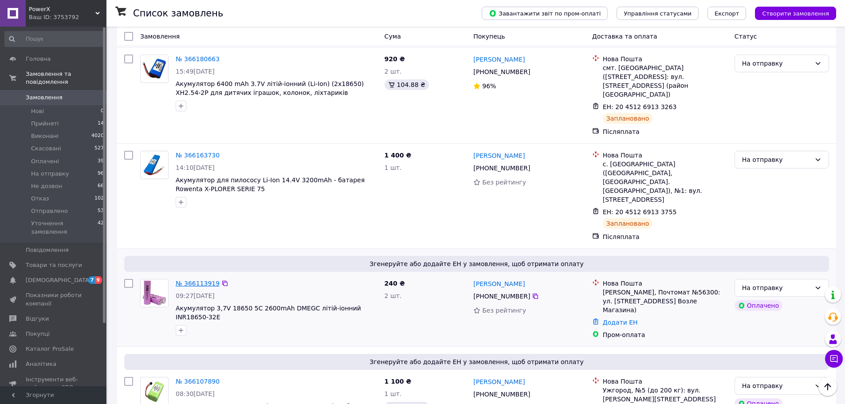
click at [197, 280] on link "№ 366113919" at bounding box center [198, 283] width 44 height 7
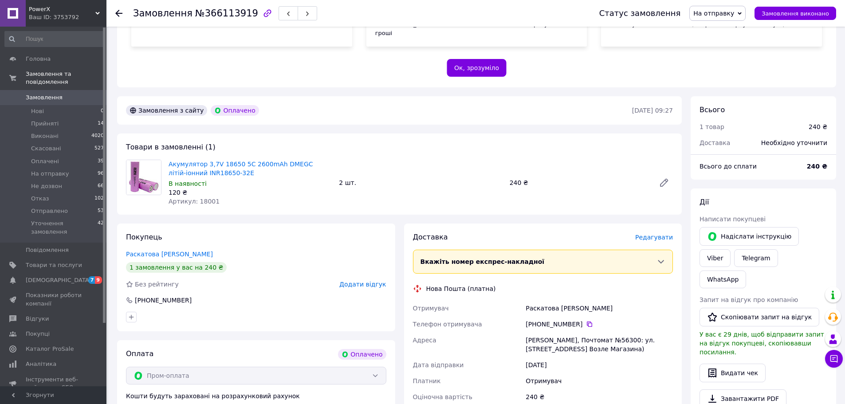
scroll to position [400, 0]
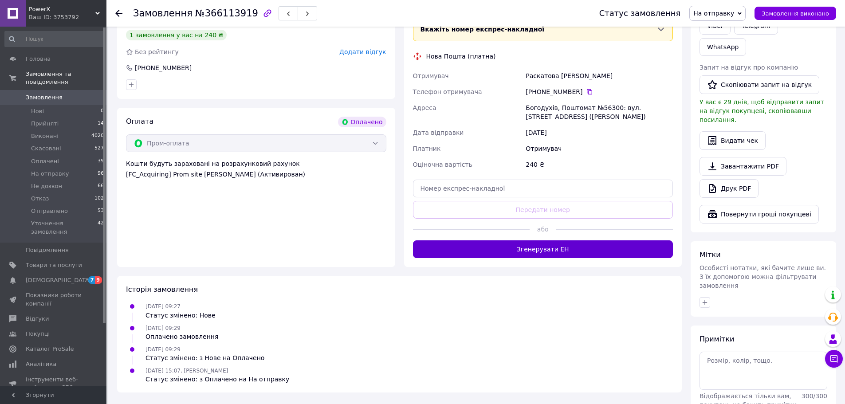
click at [540, 240] on button "Згенерувати ЕН" at bounding box center [543, 249] width 260 height 18
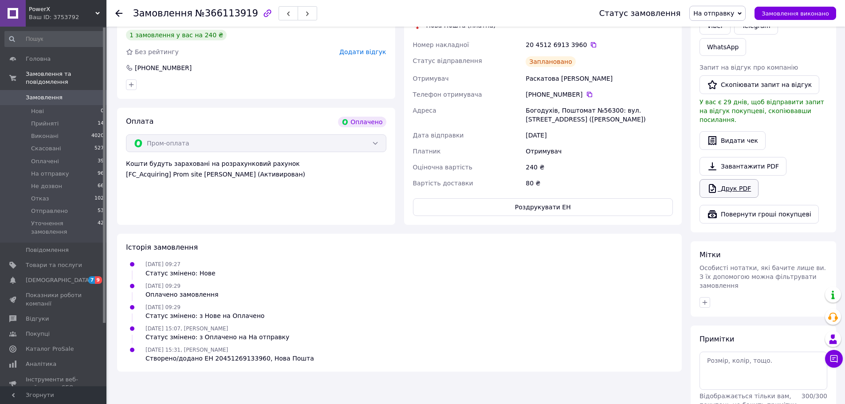
click at [736, 179] on link "Друк PDF" at bounding box center [728, 188] width 59 height 19
click at [52, 94] on span "Замовлення" at bounding box center [44, 98] width 37 height 8
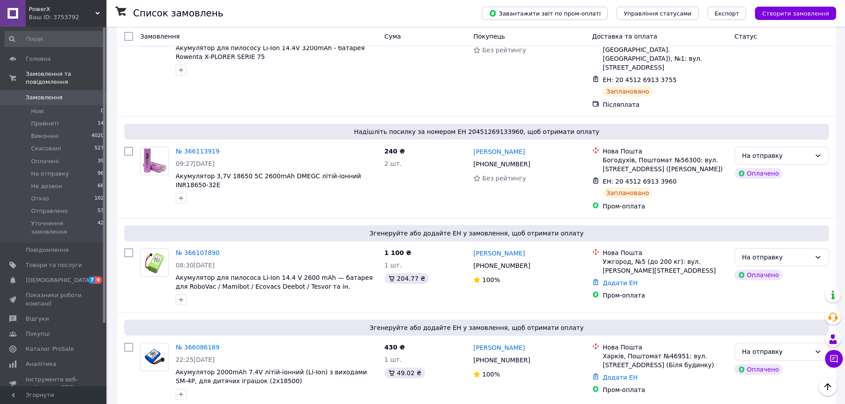
scroll to position [842, 0]
click at [200, 248] on link "№ 366107890" at bounding box center [198, 251] width 44 height 7
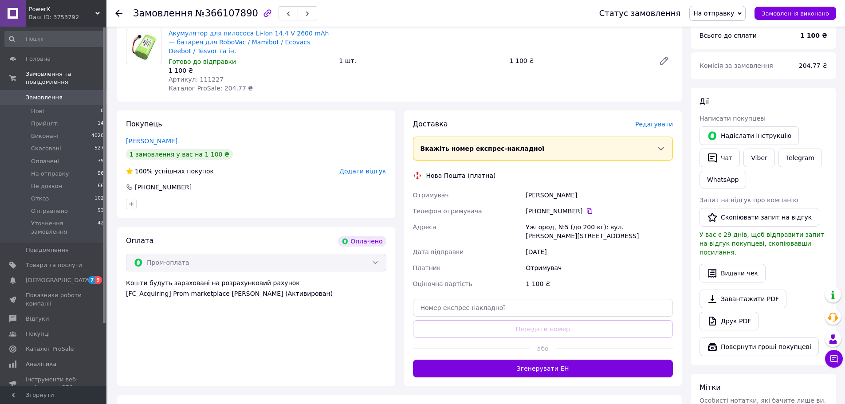
scroll to position [453, 0]
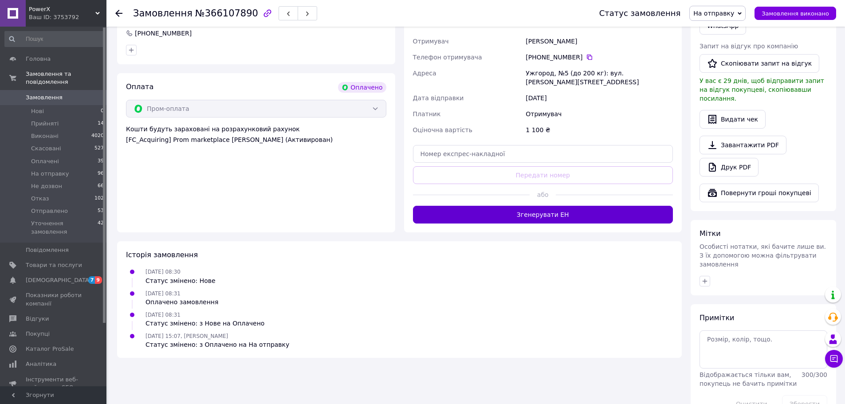
click at [539, 206] on button "Згенерувати ЕН" at bounding box center [543, 215] width 260 height 18
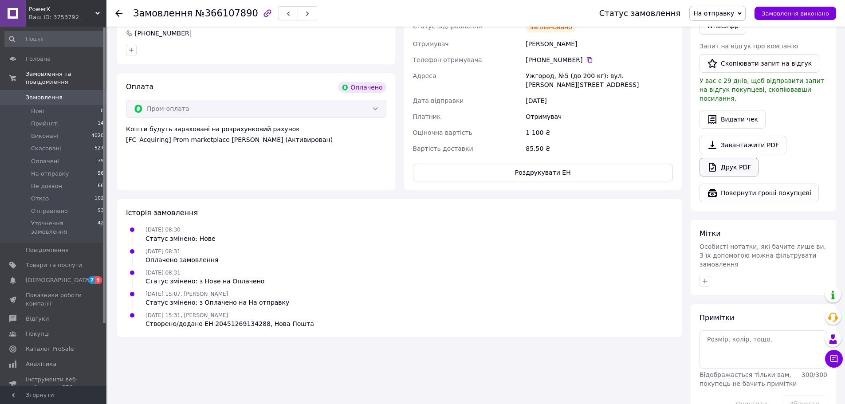
click at [738, 158] on link "Друк PDF" at bounding box center [728, 167] width 59 height 19
click at [43, 94] on span "Замовлення" at bounding box center [44, 98] width 37 height 8
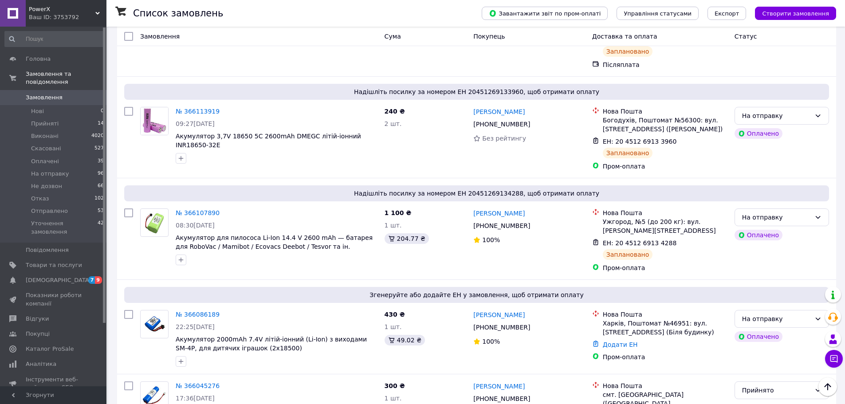
scroll to position [887, 0]
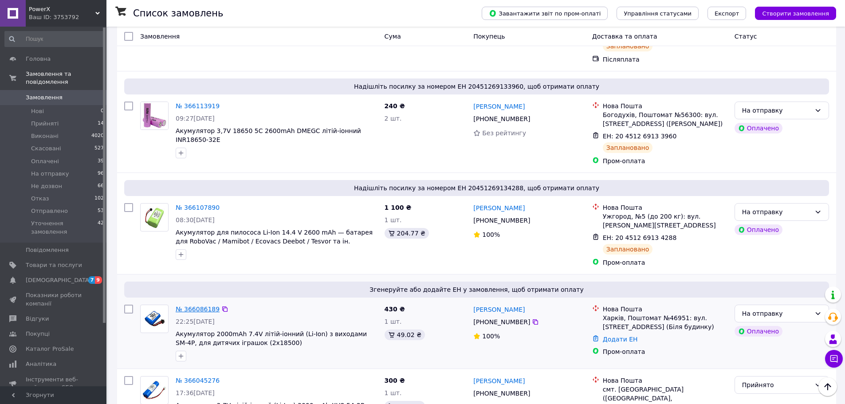
click at [193, 305] on link "№ 366086189" at bounding box center [198, 308] width 44 height 7
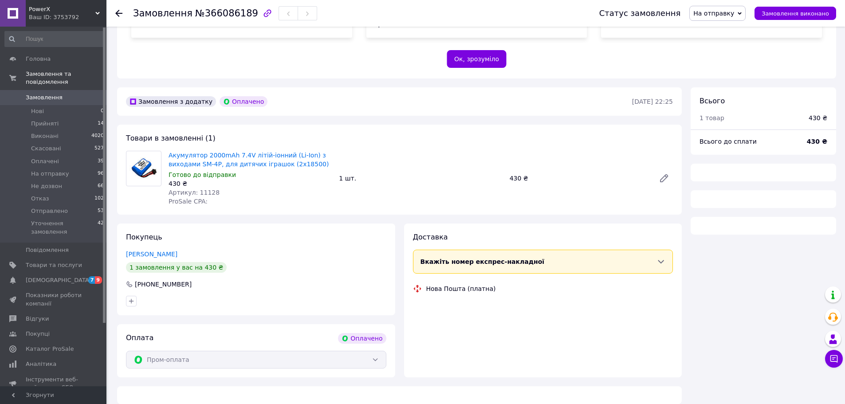
scroll to position [453, 0]
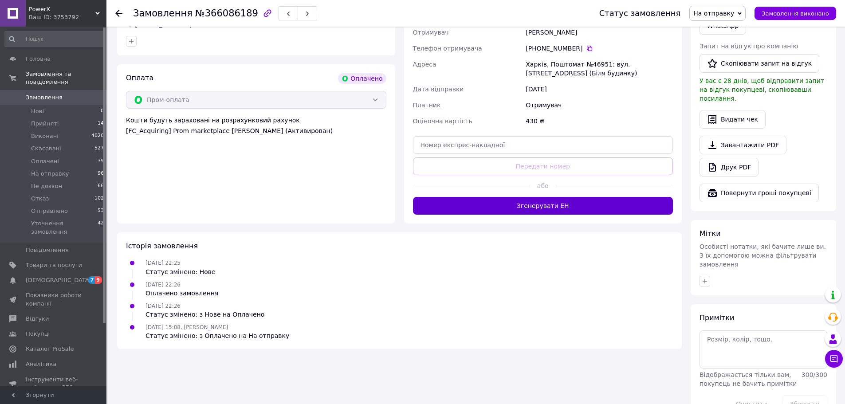
click at [556, 201] on button "Згенерувати ЕН" at bounding box center [543, 206] width 260 height 18
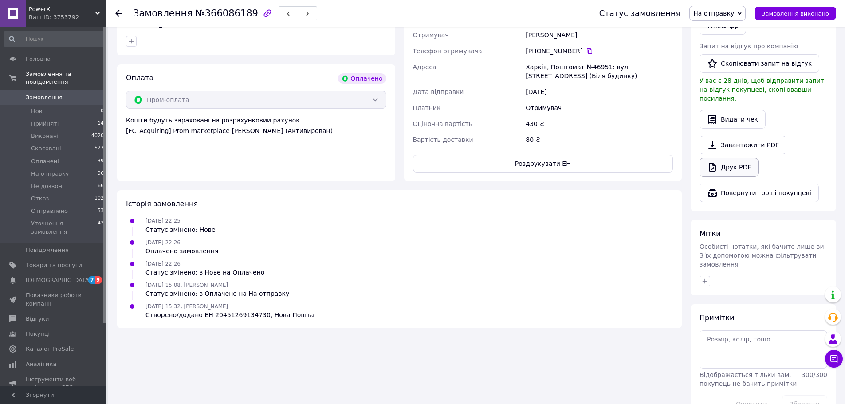
click at [732, 158] on link "Друк PDF" at bounding box center [728, 167] width 59 height 19
